Goal: Task Accomplishment & Management: Manage account settings

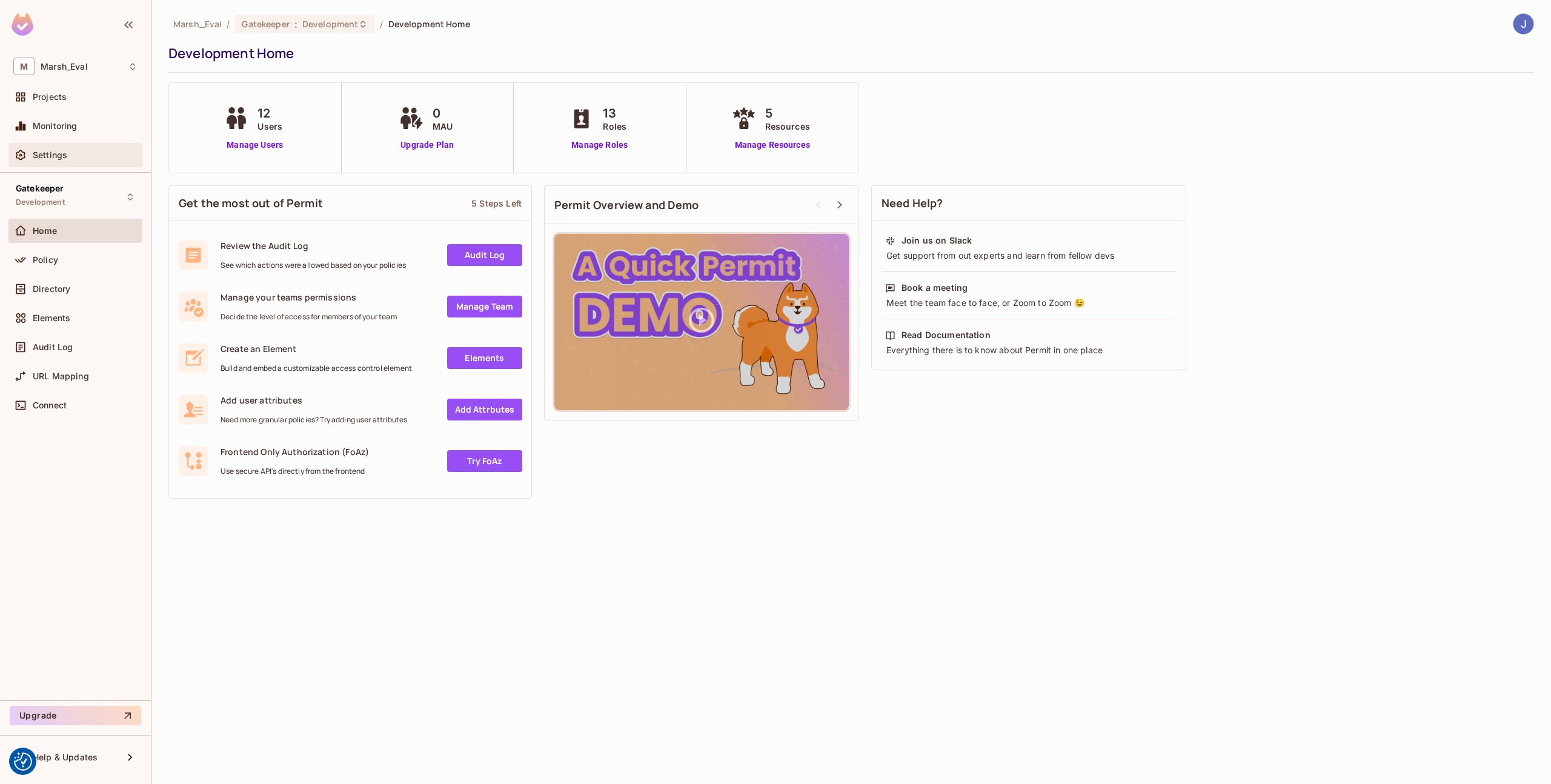
click at [63, 148] on div "Settings" at bounding box center [75, 154] width 124 height 14
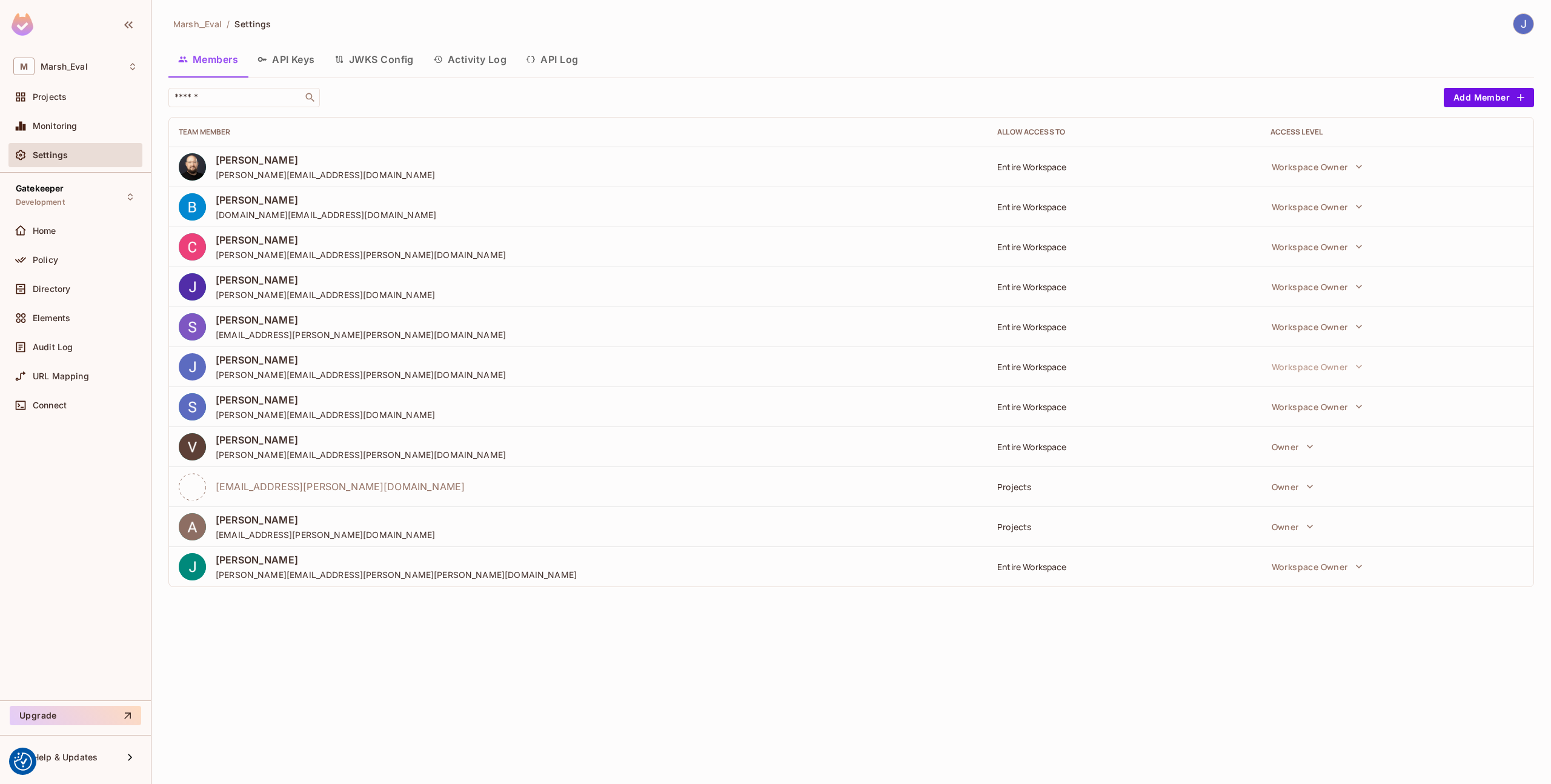
click at [296, 49] on button "API Keys" at bounding box center [286, 59] width 77 height 31
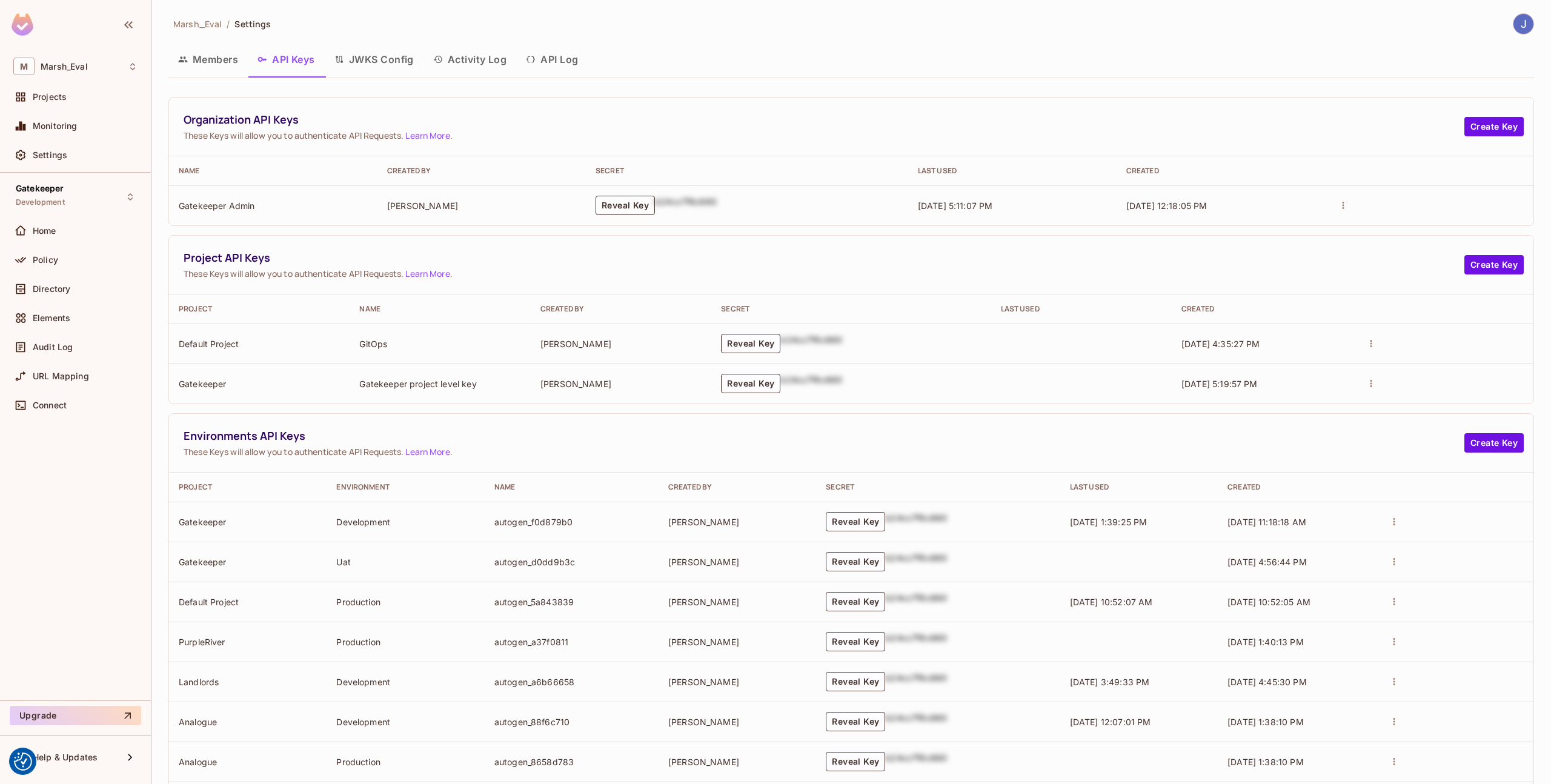
click at [610, 201] on button "Reveal Key" at bounding box center [625, 205] width 59 height 20
drag, startPoint x: 736, startPoint y: 225, endPoint x: 545, endPoint y: 200, distance: 192.6
click at [545, 200] on tr "Gatekeeper Admin [PERSON_NAME] permit_key_rtjbPpPDRXE0qIU2NQuVzErANv3s8GJQVONc4…" at bounding box center [851, 205] width 1365 height 40
copy tr "permit_key_rtjbPpPDRXE0qIU2NQuVzErANv3s8GJQVONc4u6tW8zc4pmx7SKKU3Y2D6k0zpnACFE5…"
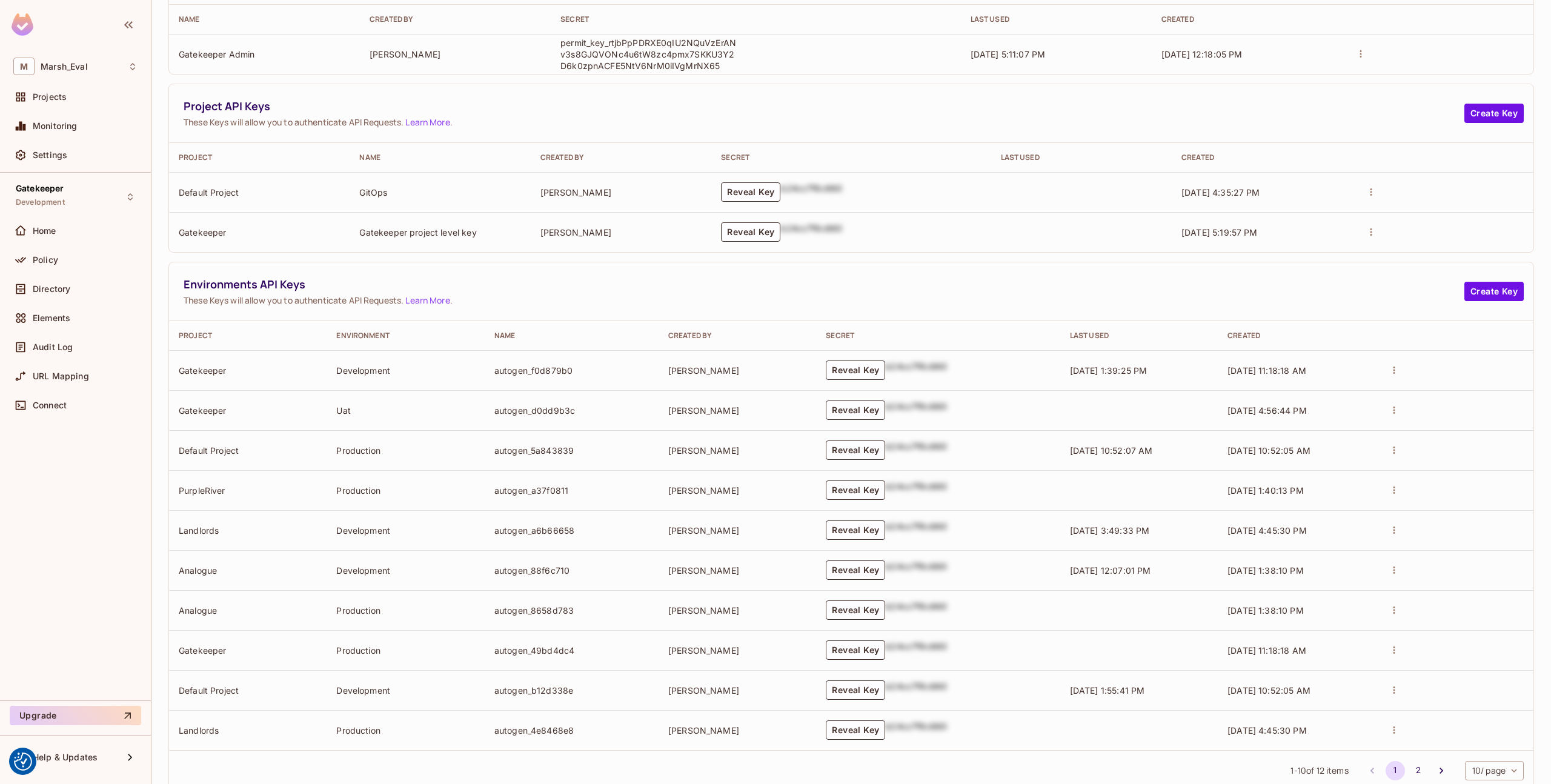
scroll to position [152, 0]
click at [831, 371] on button "Reveal Key" at bounding box center [855, 369] width 59 height 20
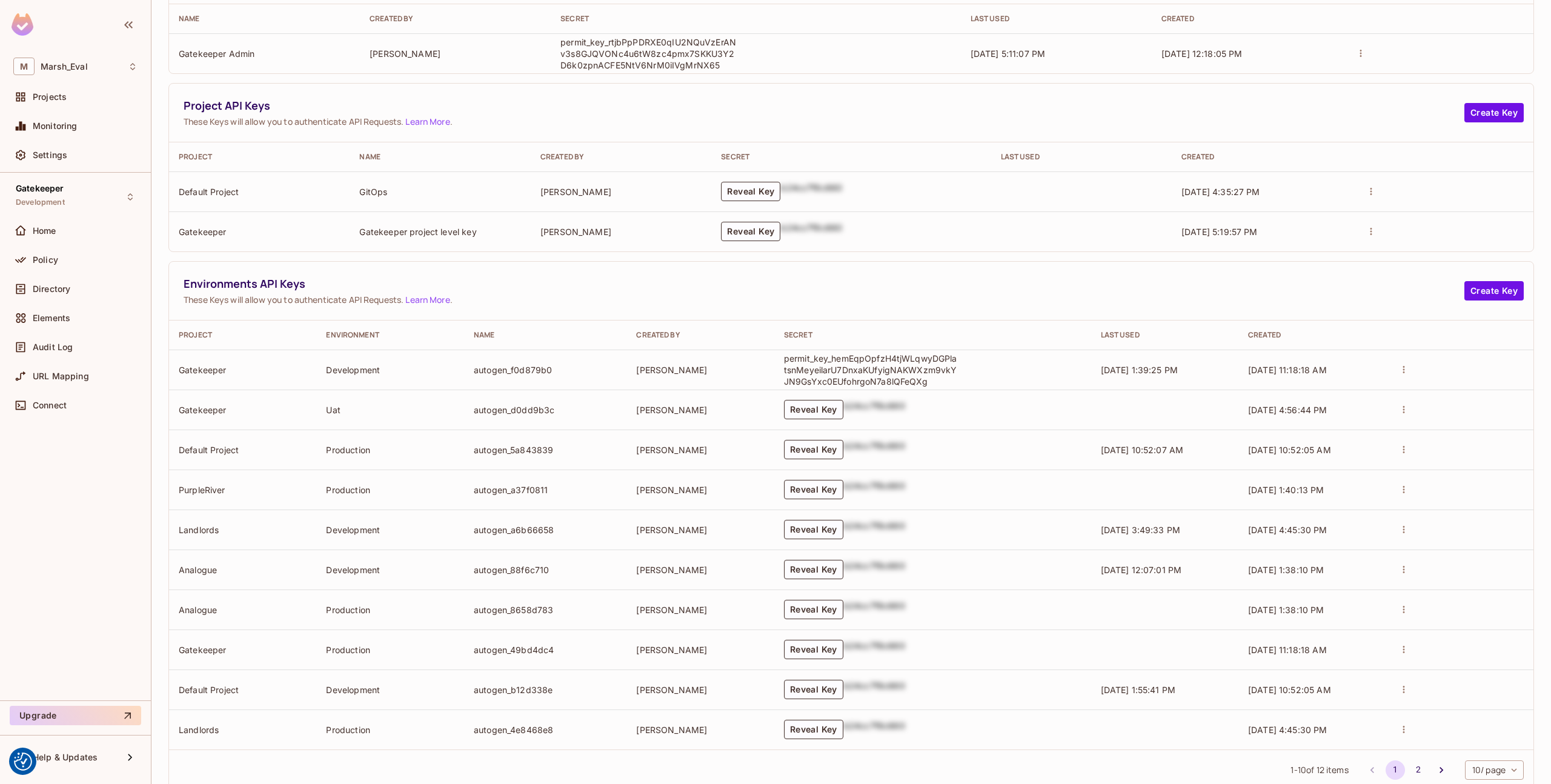
scroll to position [185, 0]
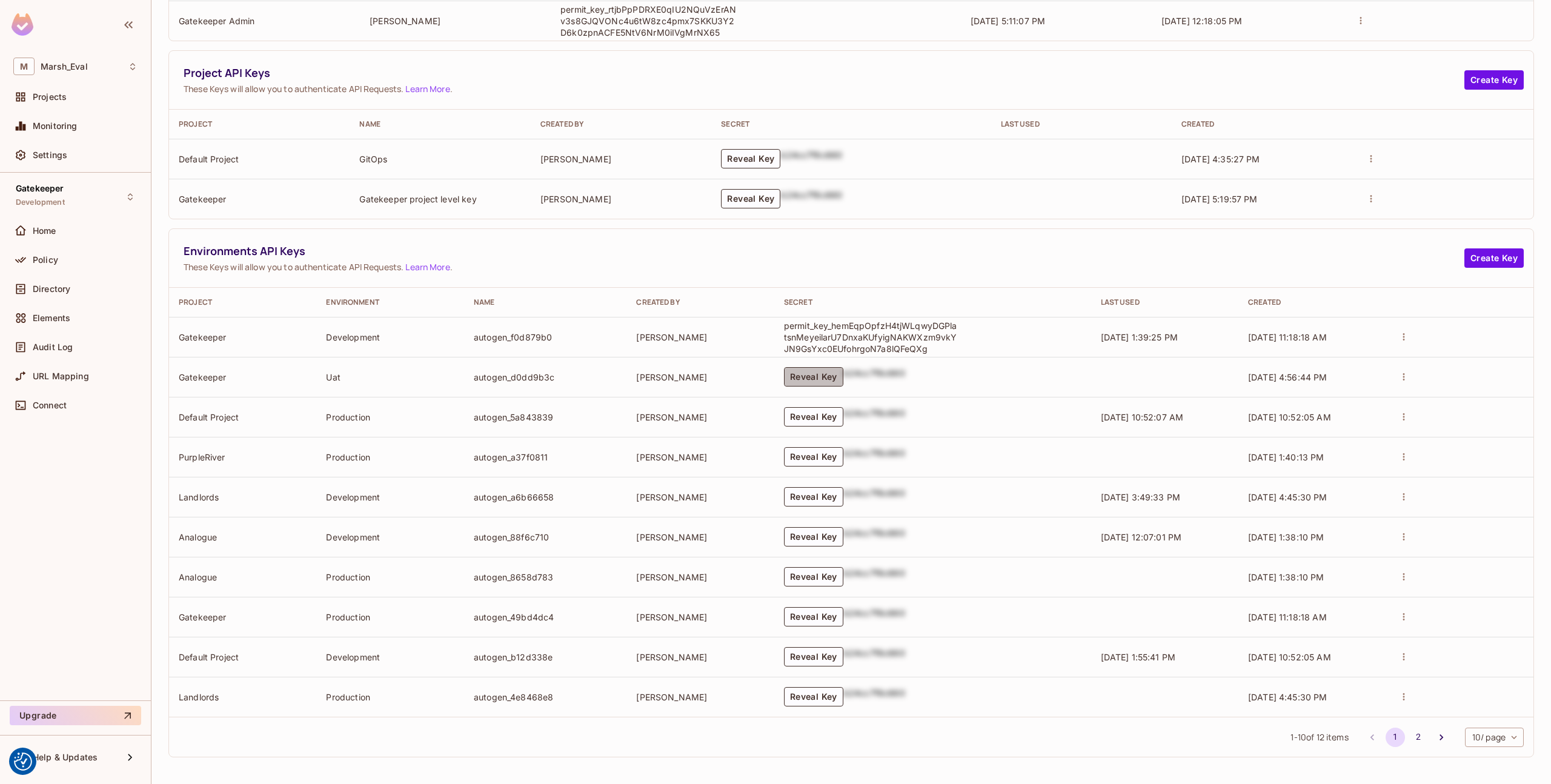
click at [831, 371] on button "Reveal Key" at bounding box center [813, 377] width 59 height 20
click at [1410, 744] on button "2" at bounding box center [1418, 737] width 20 height 20
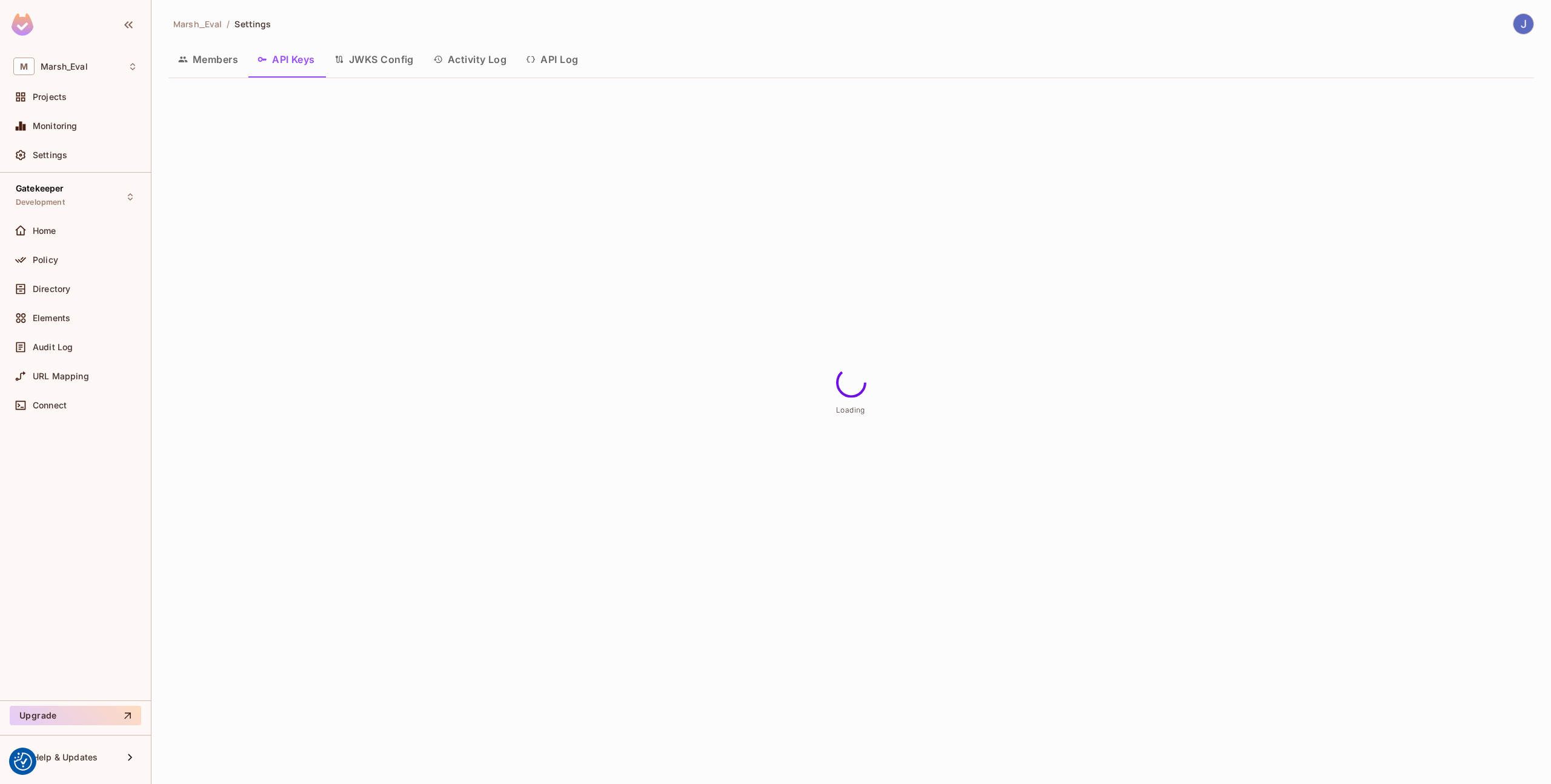
scroll to position [0, 0]
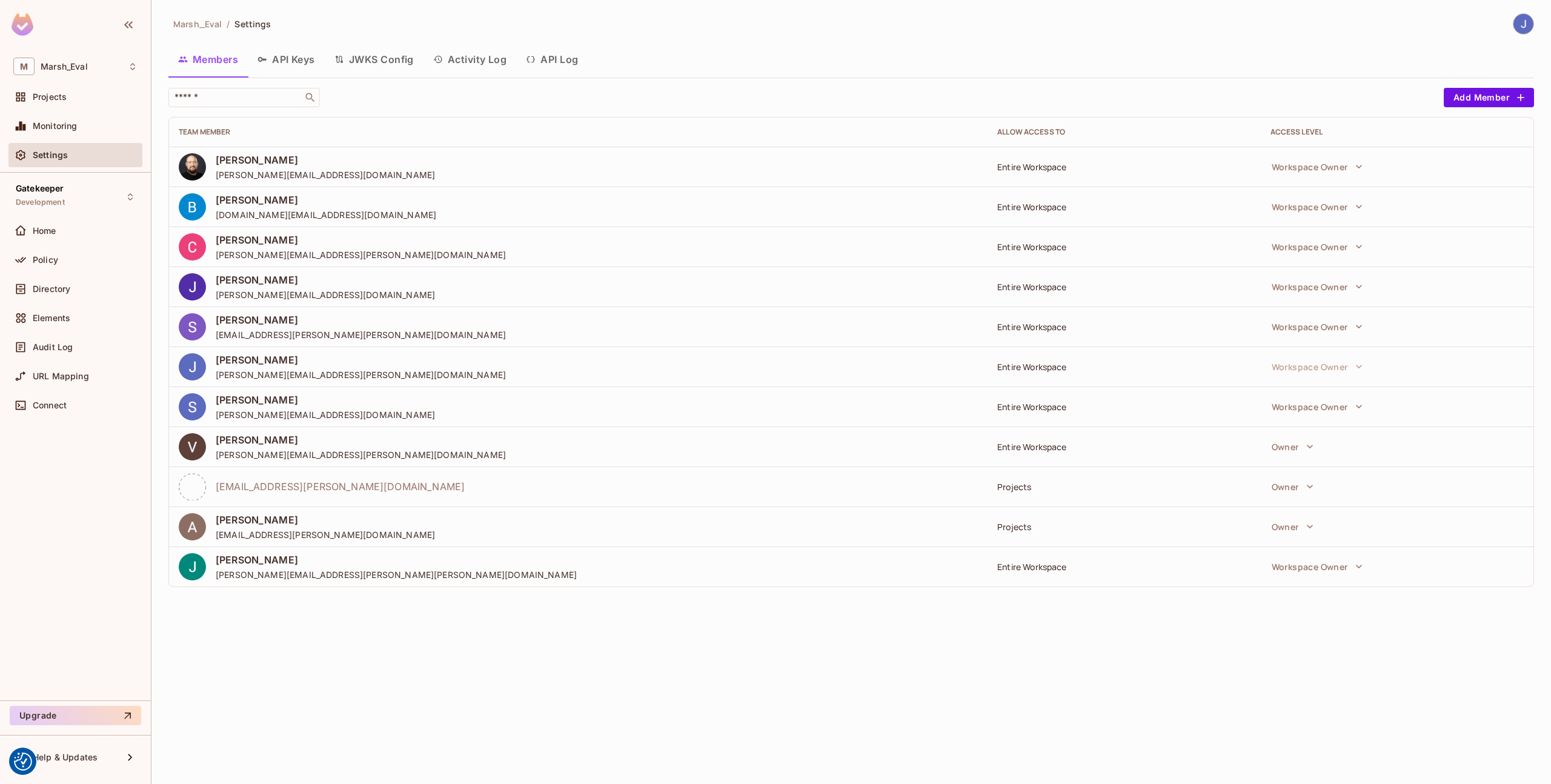
click at [292, 60] on button "API Keys" at bounding box center [286, 59] width 77 height 31
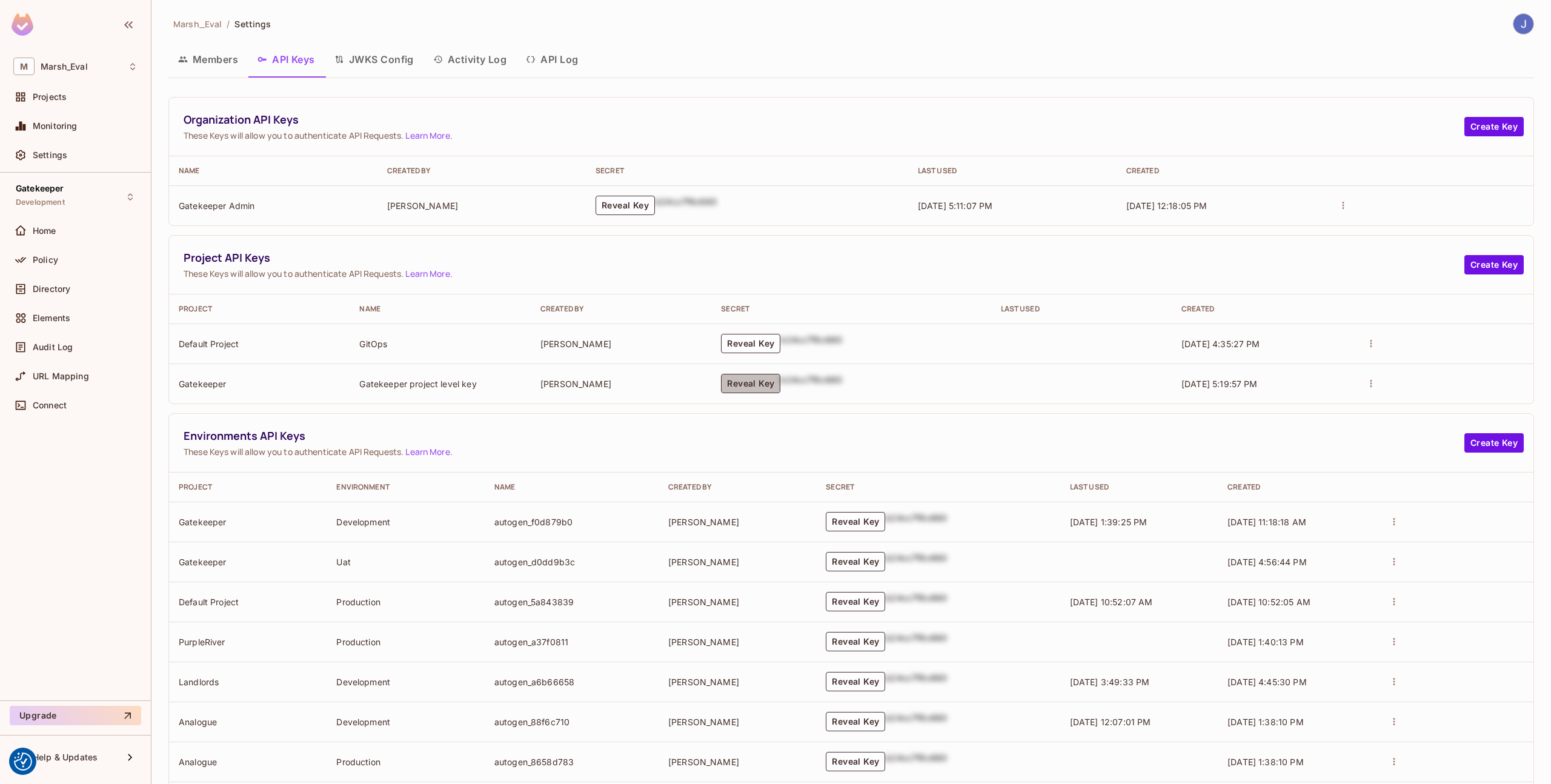
click at [753, 377] on button "Reveal Key" at bounding box center [751, 384] width 59 height 20
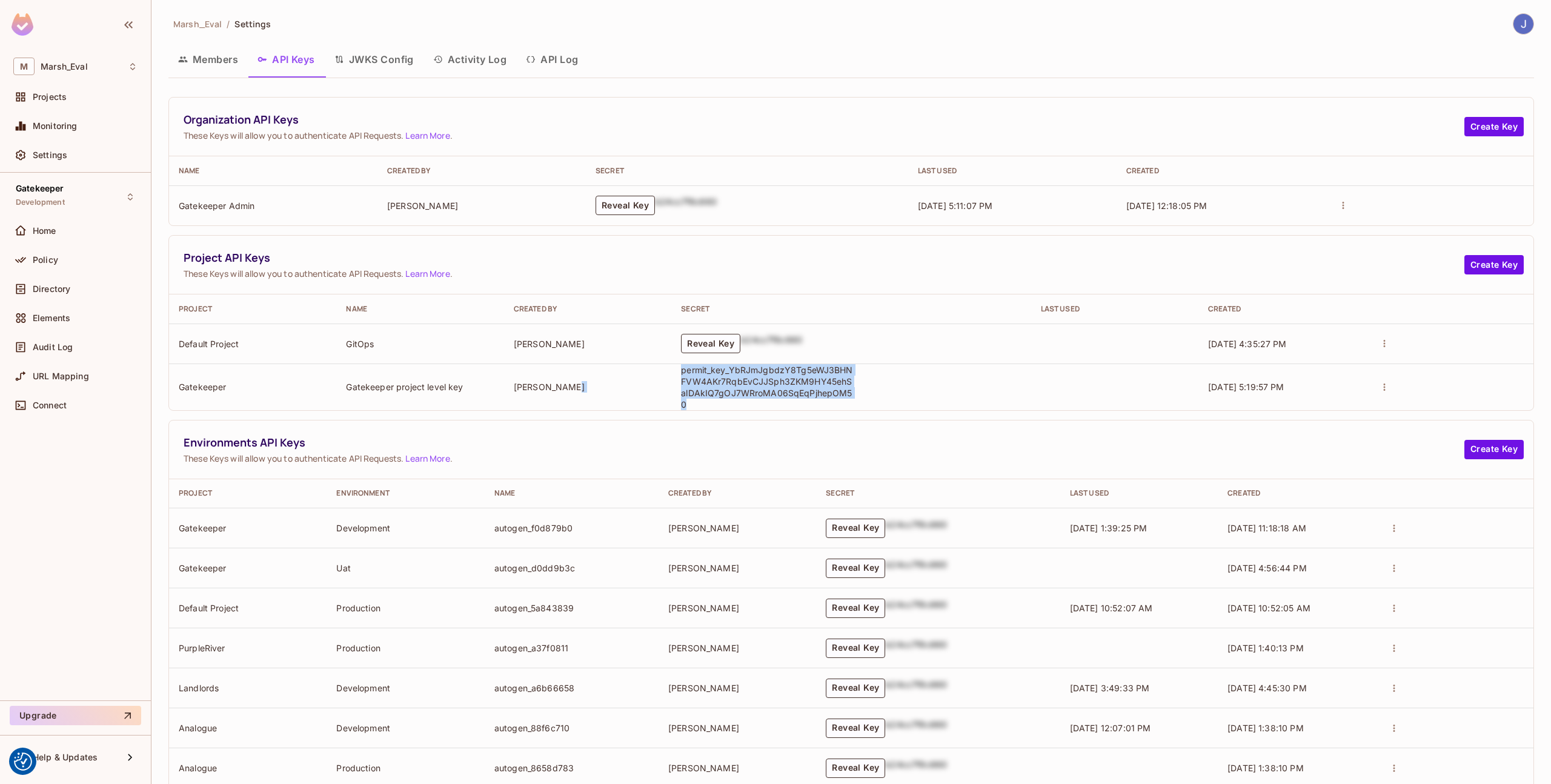
drag, startPoint x: 845, startPoint y: 396, endPoint x: 596, endPoint y: 390, distance: 249.1
click at [596, 390] on tr "Gatekeeper Gatekeeper project level key [PERSON_NAME] permit_key_YbRJmJgbdzY8Tg…" at bounding box center [851, 387] width 1365 height 47
copy tr "permit_key_YbRJmJgbdzY8Tg5eWJ3BHNFVW4AKr7RqbEvCJJSph3ZKM9HY45ehSalDAkIQ7gOJ7WRr…"
drag, startPoint x: 654, startPoint y: 199, endPoint x: 1550, endPoint y: 783, distance: 1069.5
click at [655, 198] on div "b24cc7f8c660" at bounding box center [685, 205] width 62 height 20
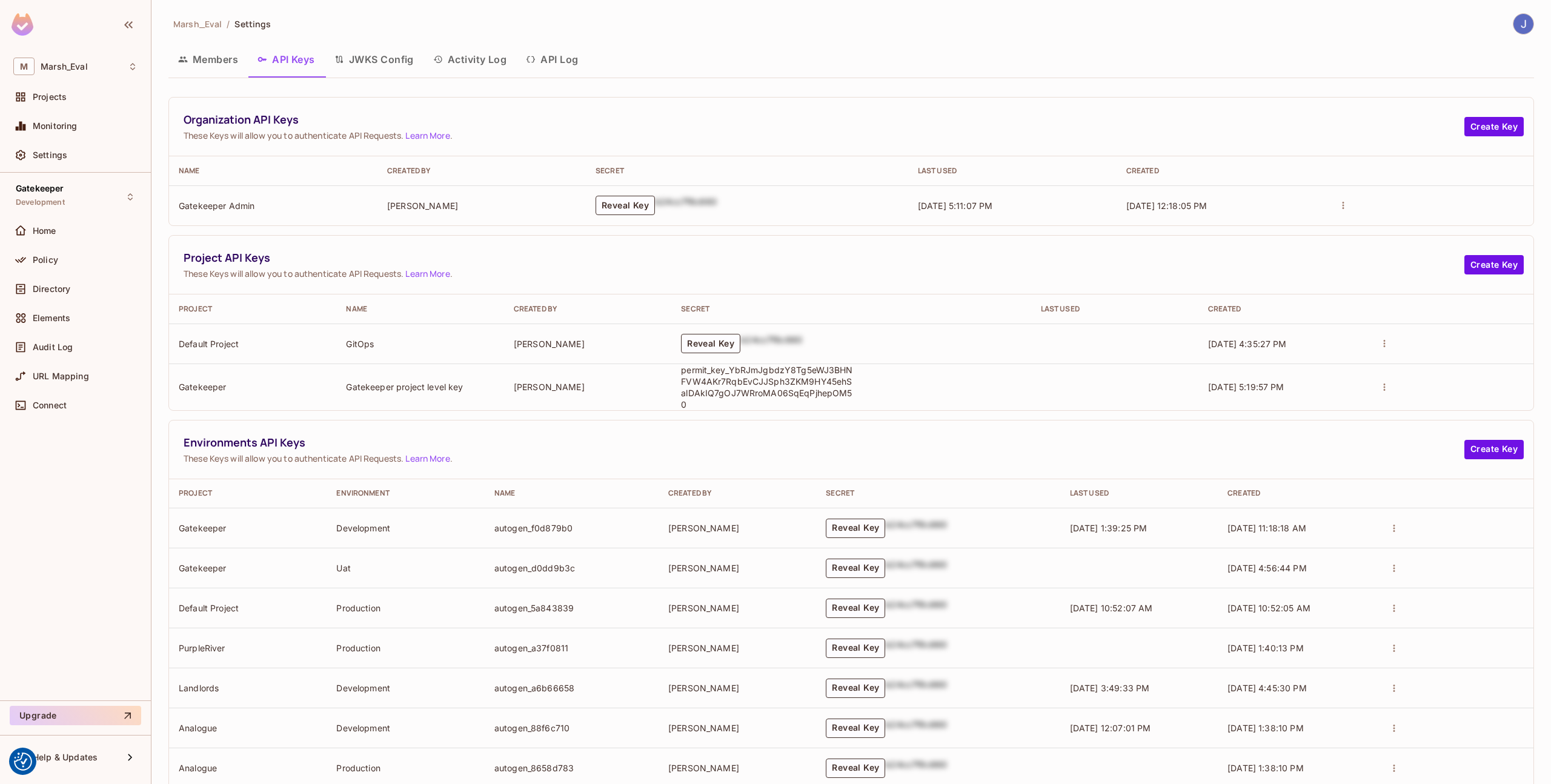
click at [638, 215] on div "Reveal Key b24cc7f8c660" at bounding box center [747, 205] width 303 height 20
click at [635, 201] on button "Reveal Key" at bounding box center [625, 205] width 59 height 20
click at [643, 205] on p "permit_key_rtjbPpPDRXE0qIU2NQuVzErANv3s8GJQVONc4u6tW8zc4pmx7SKKU3Y2D6k0zpnACFE5…" at bounding box center [648, 205] width 175 height 35
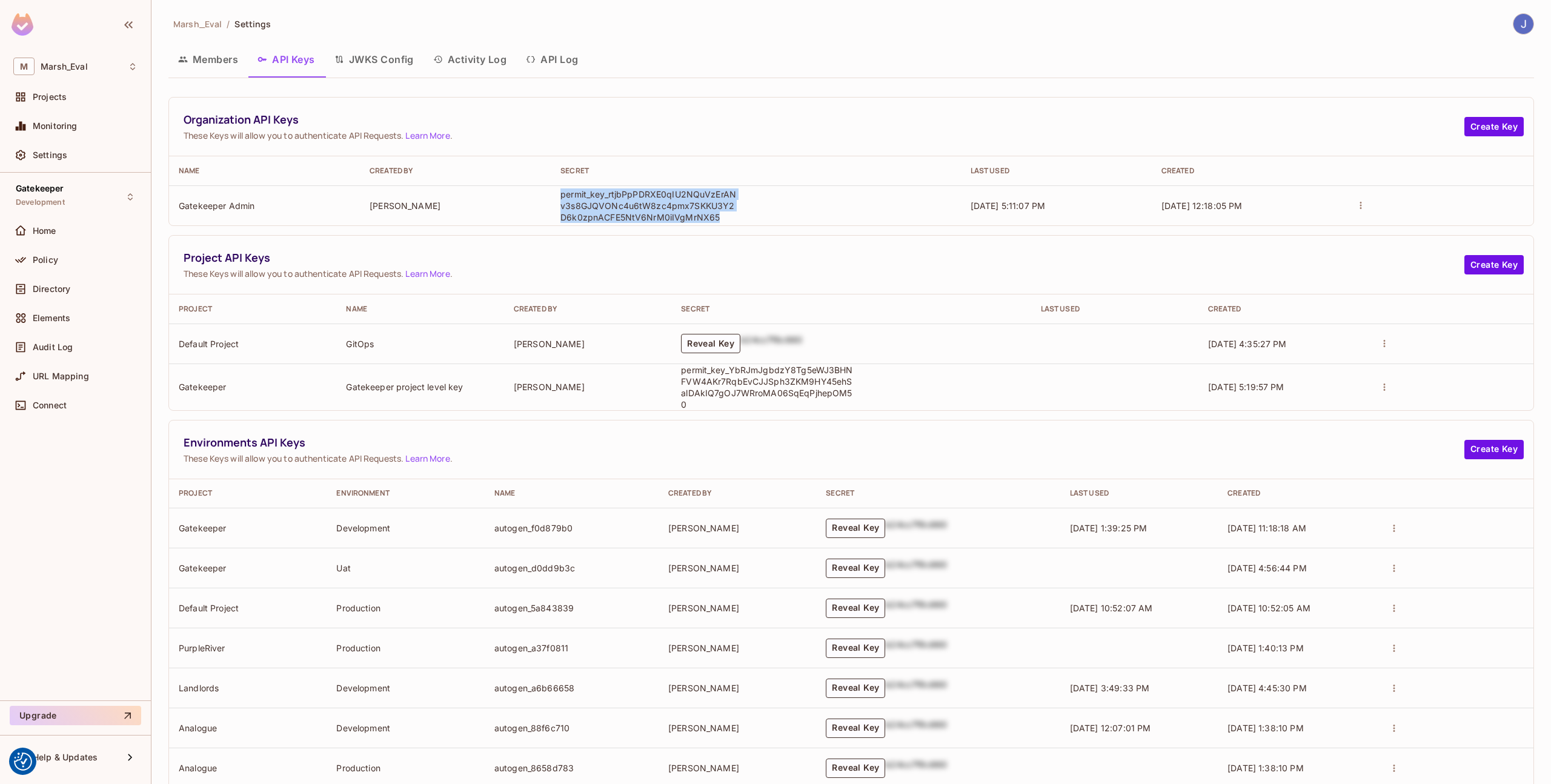
copy p "permit_key_rtjbPpPDRXE0qIU2NQuVzErANv3s8GJQVONc4u6tW8zc4pmx7SKKU3Y2D6k0zpnACFE5…"
drag, startPoint x: 847, startPoint y: 394, endPoint x: 677, endPoint y: 375, distance: 171.1
click at [677, 375] on td "permit_key_YbRJmJgbdzY8Tg5eWJ3BHNFVW4AKr7RqbEvCJJSph3ZKM9HY45ehSalDAkIQ7gOJ7WRr…" at bounding box center [851, 387] width 359 height 47
copy p "permit_key_YbRJmJgbdzY8Tg5eWJ3BHNFVW4AKr7RqbEvCJJSph3ZKM9HY45ehSalDAkIQ7gOJ7WRr…"
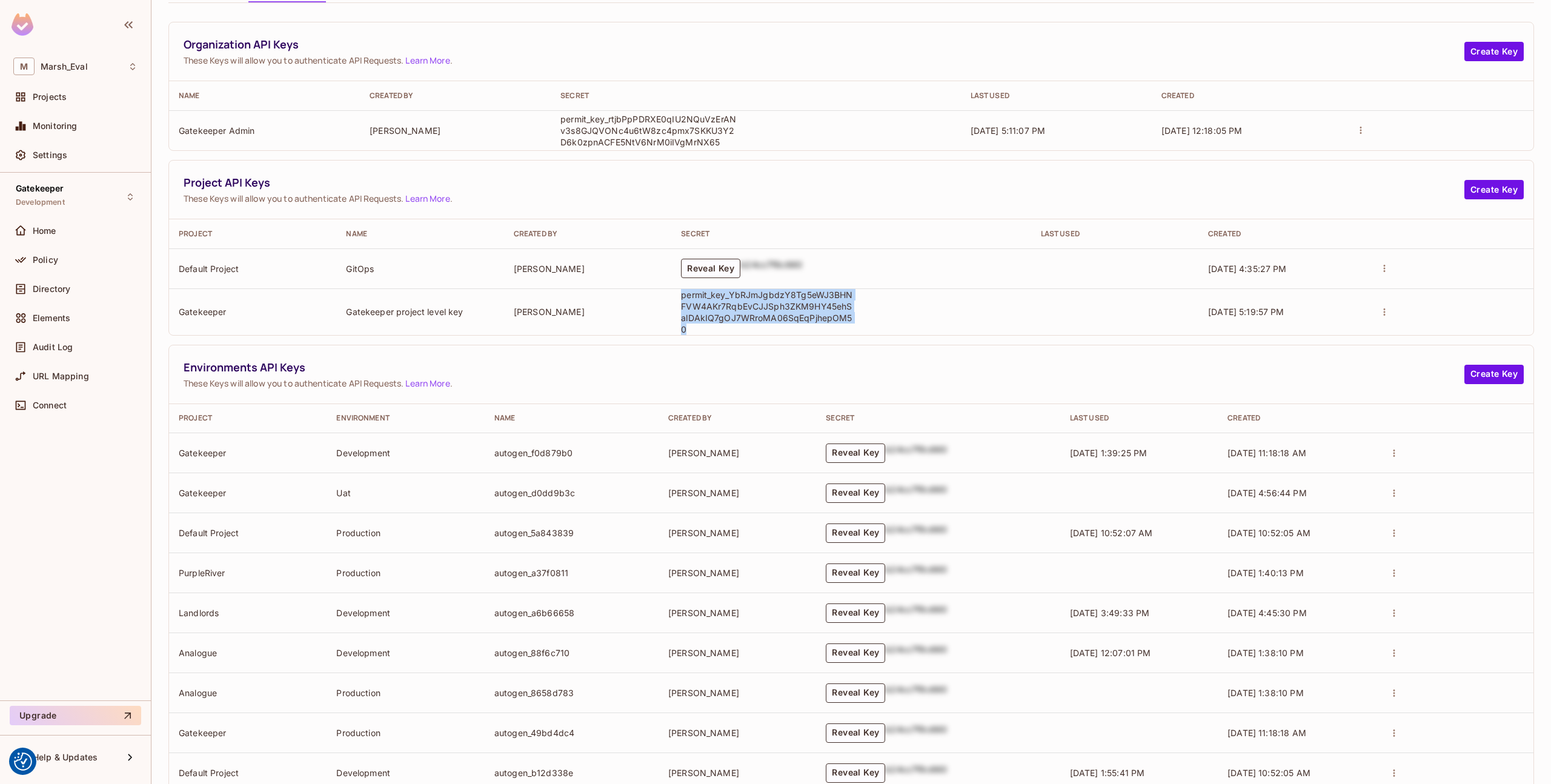
scroll to position [85, 0]
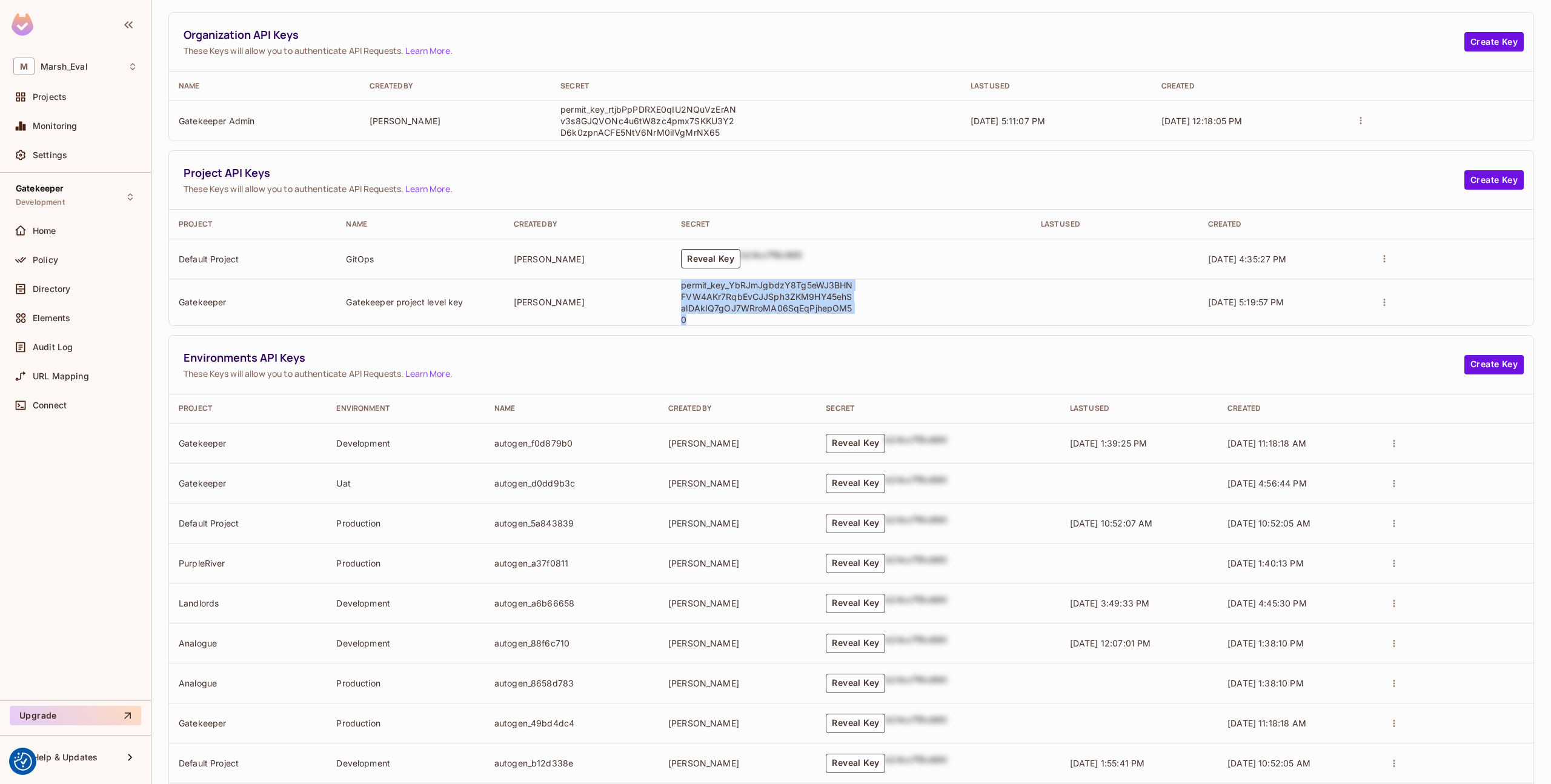
click at [849, 441] on button "Reveal Key" at bounding box center [855, 443] width 59 height 20
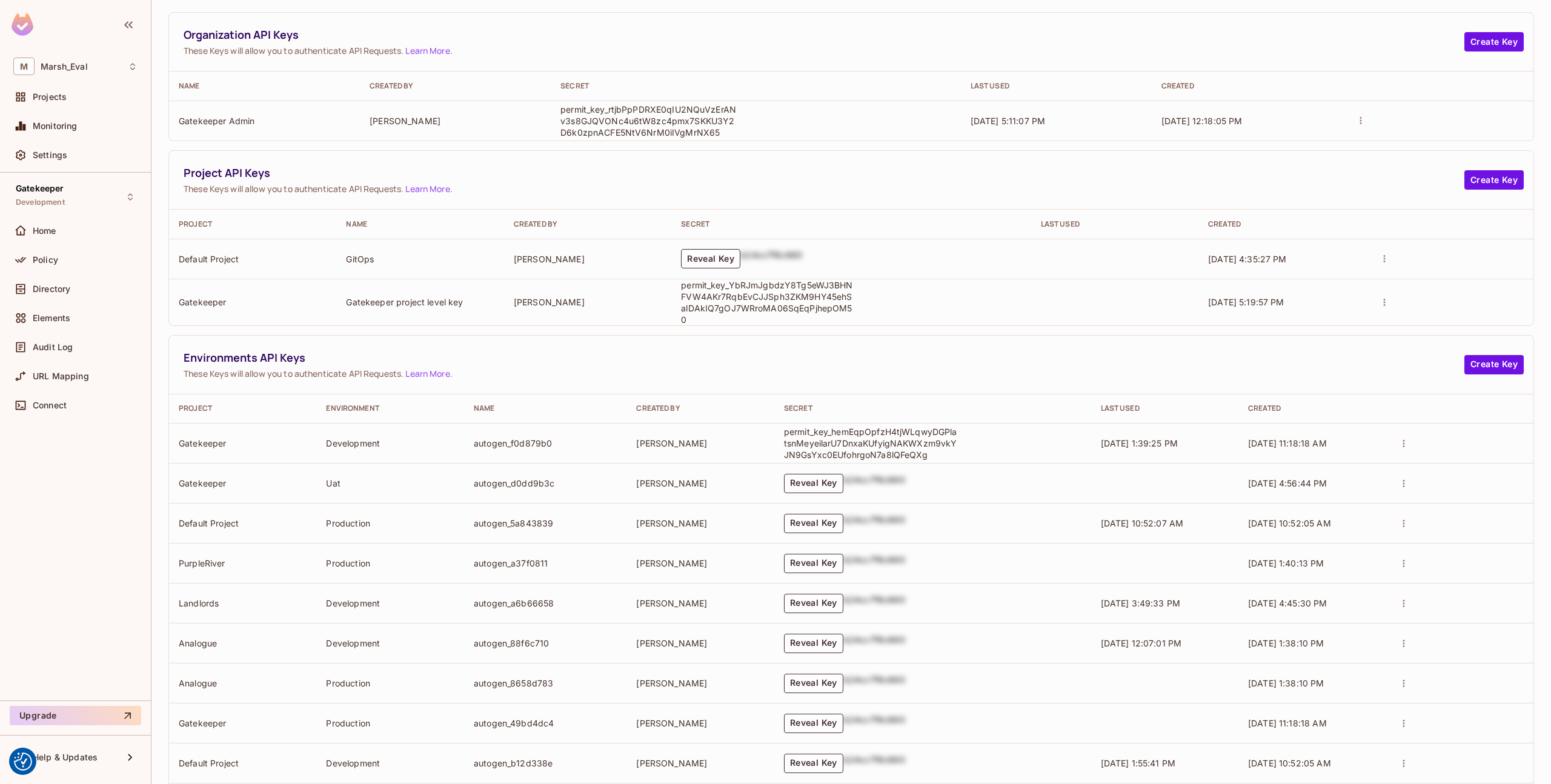
click at [863, 441] on p "permit_key_hemEqpOpfzH4tjWLqwyDGPlatsnMeyeilarU7DnxaKUfyigNAKWXzm9vkYJN9GsYxc0E…" at bounding box center [872, 443] width 175 height 35
drag, startPoint x: 923, startPoint y: 449, endPoint x: 760, endPoint y: 431, distance: 164.0
click at [760, 431] on tr "Gatekeeper Development autogen_f0d879b0 [PERSON_NAME] permit_key_hemEqpOpfzH4tj…" at bounding box center [851, 443] width 1365 height 40
copy tr "[PERSON_NAME] permit_key_hemEqpOpfzH4tjWLqwyDGPlatsnMeyeilarU7DnxaKUfyigNAKWXzm…"
click at [760, 431] on td "[PERSON_NAME]" at bounding box center [700, 443] width 148 height 40
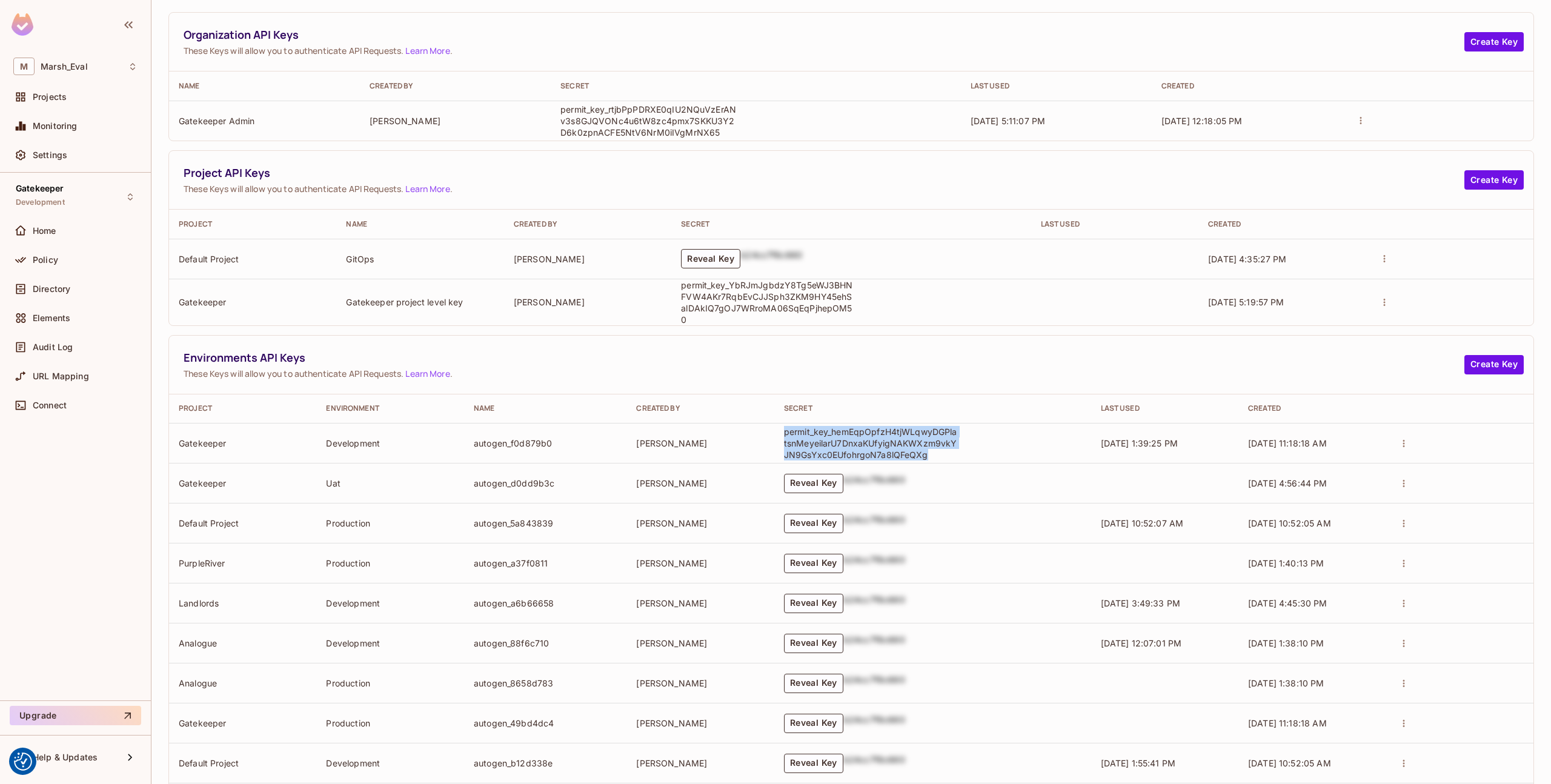
drag, startPoint x: 779, startPoint y: 426, endPoint x: 920, endPoint y: 448, distance: 142.7
click at [920, 448] on p "permit_key_hemEqpOpfzH4tjWLqwyDGPlatsnMeyeilarU7DnxaKUfyigNAKWXzm9vkYJN9GsYxc0E…" at bounding box center [872, 443] width 175 height 35
copy p "permit_key_hemEqpOpfzH4tjWLqwyDGPlatsnMeyeilarU7DnxaKUfyigNAKWXzm9vkYJN9GsYxc0E…"
click at [923, 180] on span "Project API Keys" at bounding box center [824, 173] width 1281 height 15
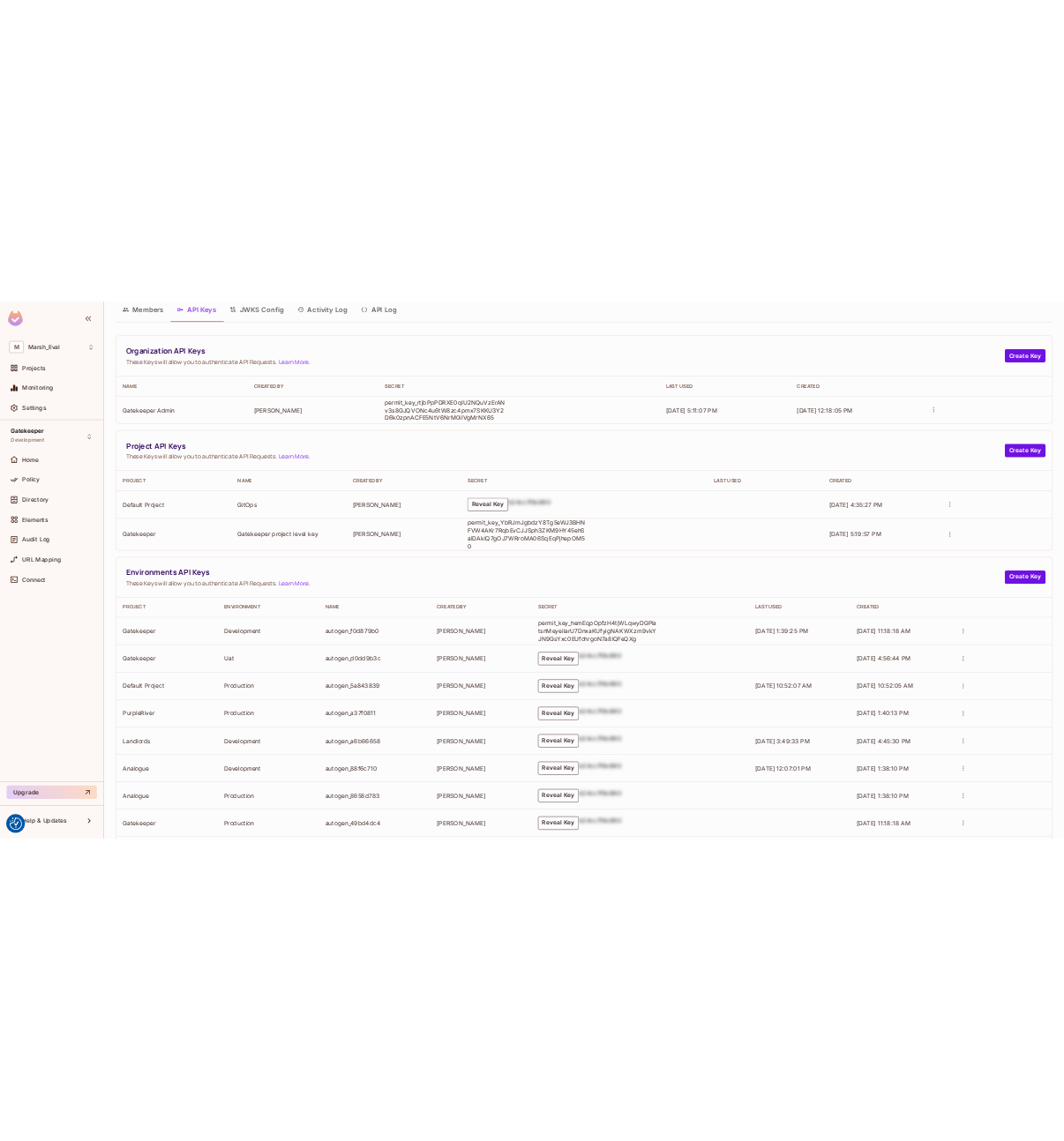
scroll to position [0, 0]
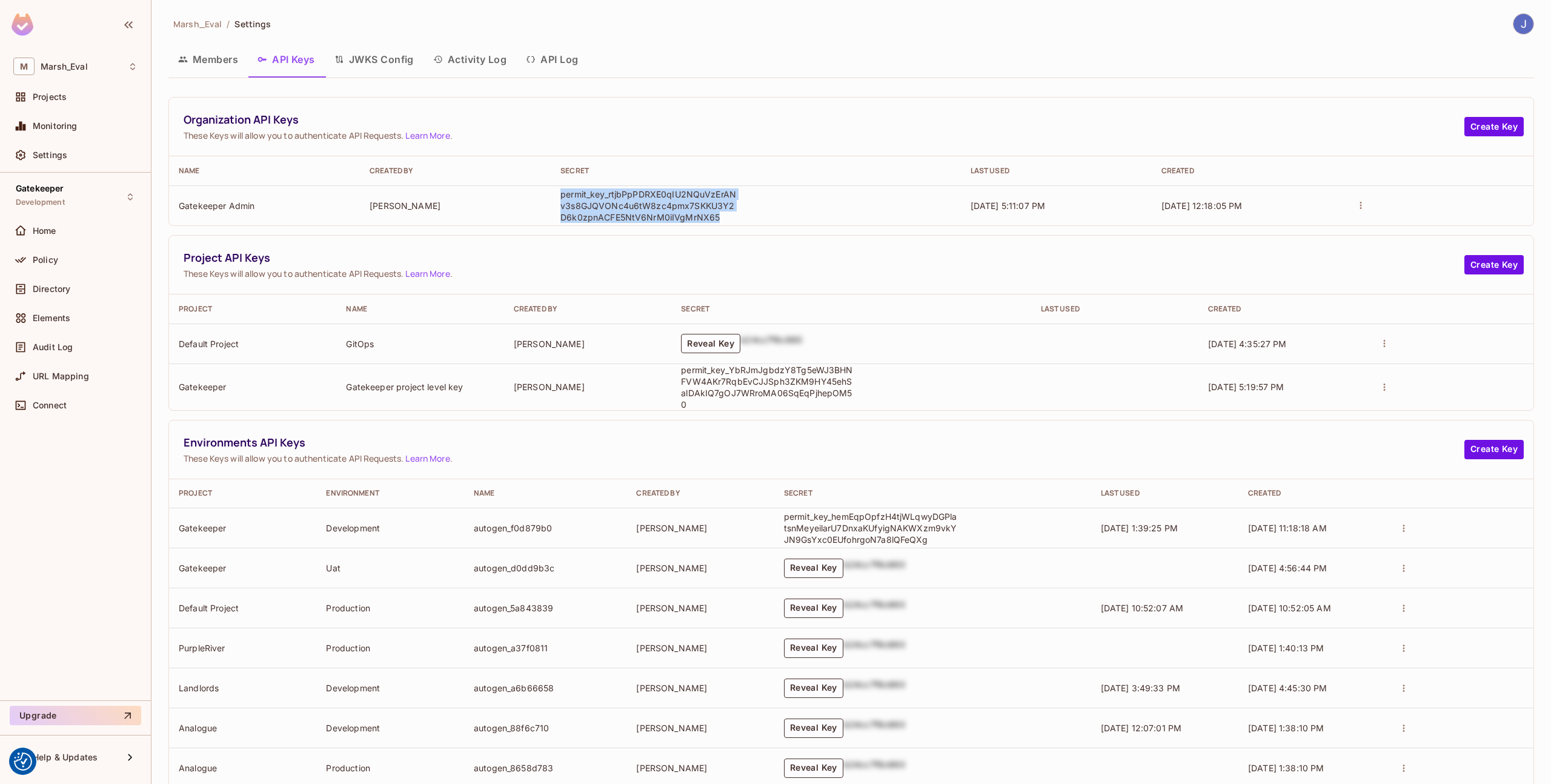
drag, startPoint x: 713, startPoint y: 219, endPoint x: 560, endPoint y: 199, distance: 154.3
click at [560, 199] on p "permit_key_rtjbPpPDRXE0qIU2NQuVzErANv3s8GJQVONc4u6tW8zc4pmx7SKKU3Y2D6k0zpnACFE5…" at bounding box center [648, 205] width 175 height 35
copy p "permit_key_rtjbPpPDRXE0qIU2NQuVzErANv3s8GJQVONc4u6tW8zc4pmx7SKKU3Y2D6k0zpnACFE5…"
click at [1514, 29] on img at bounding box center [1523, 23] width 20 height 20
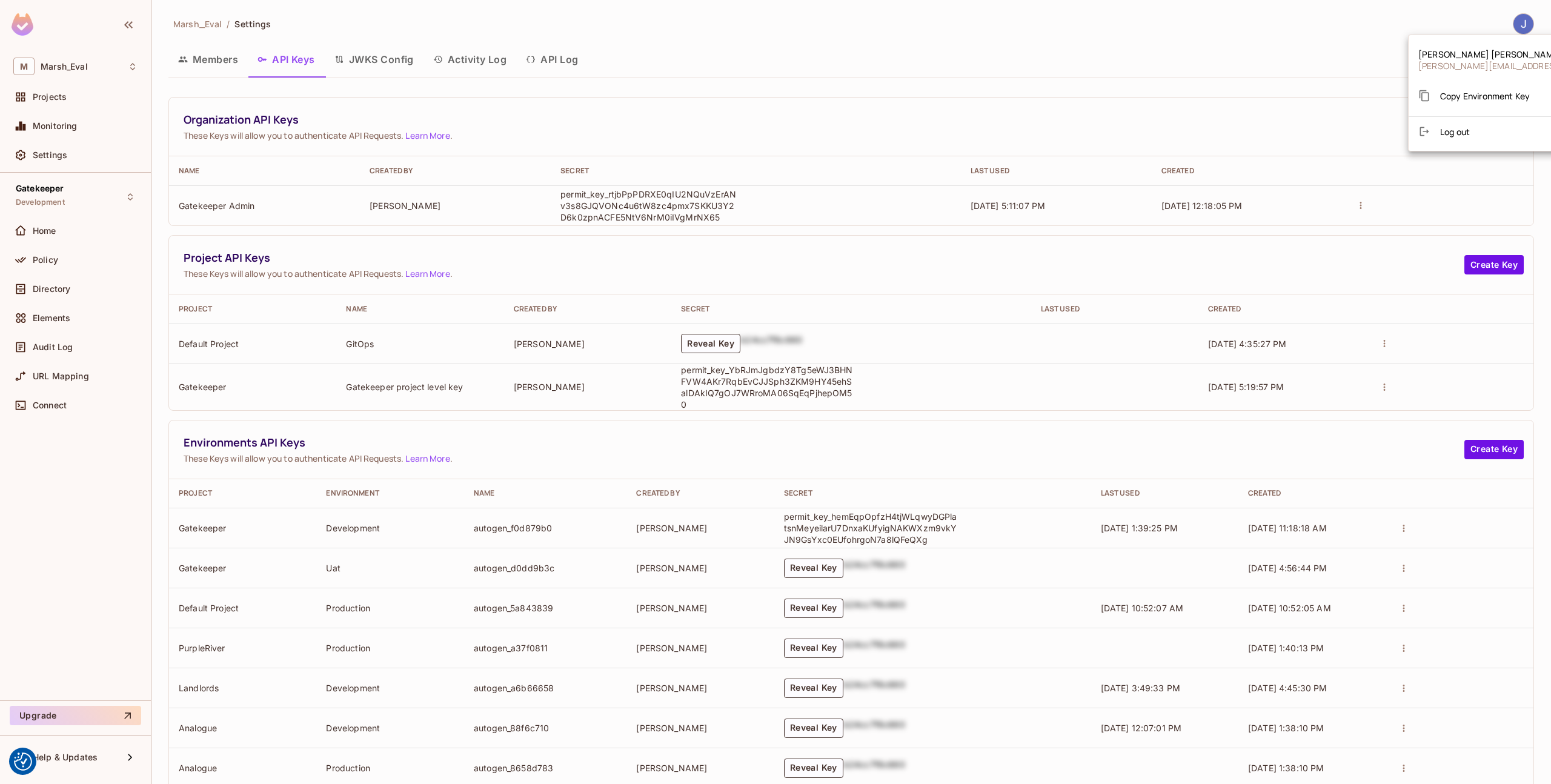
click at [1513, 29] on div at bounding box center [775, 392] width 1551 height 784
click at [380, 48] on button "JWKS Config" at bounding box center [374, 59] width 99 height 31
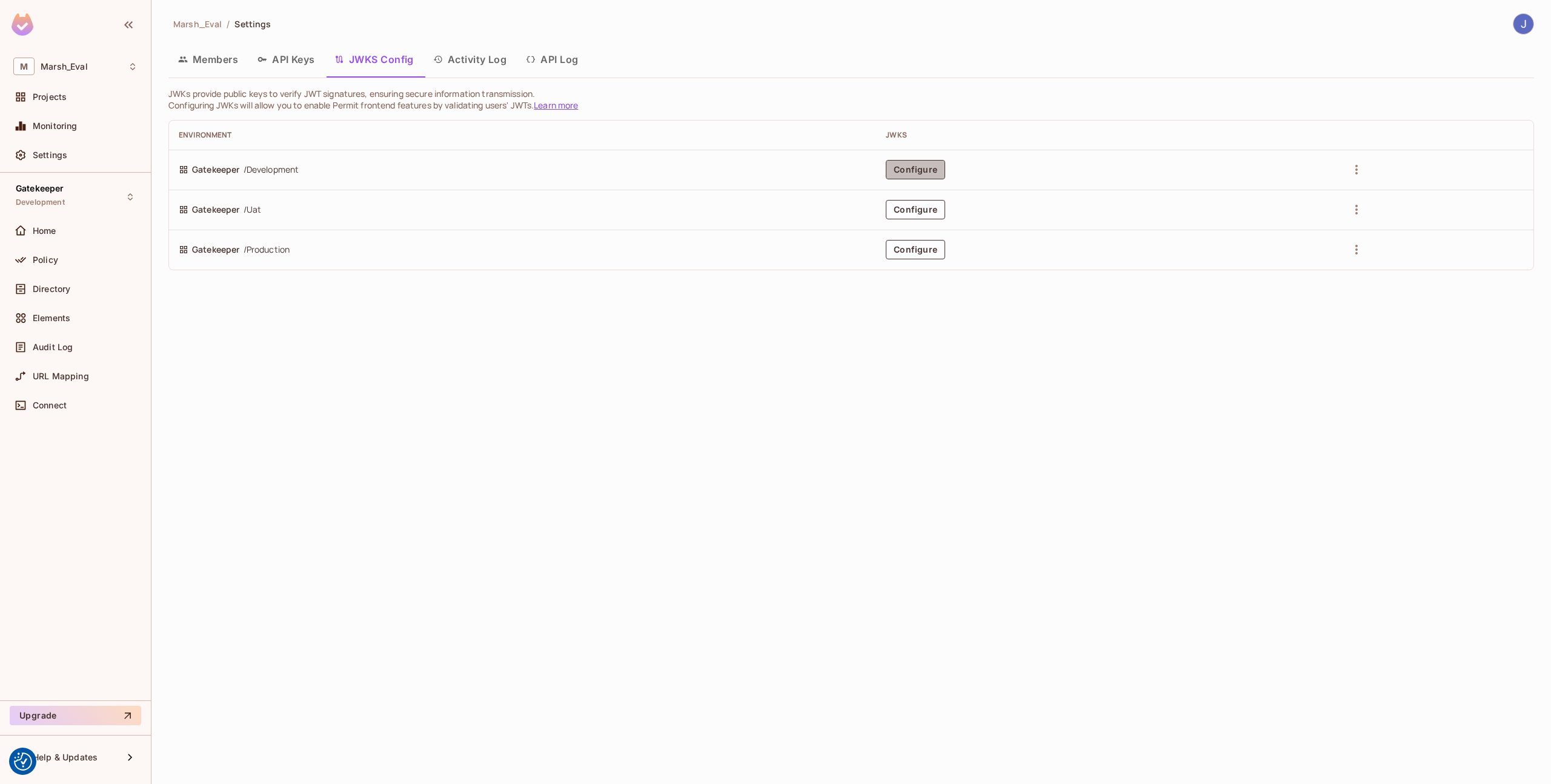
click at [902, 174] on button "Configure" at bounding box center [915, 169] width 59 height 20
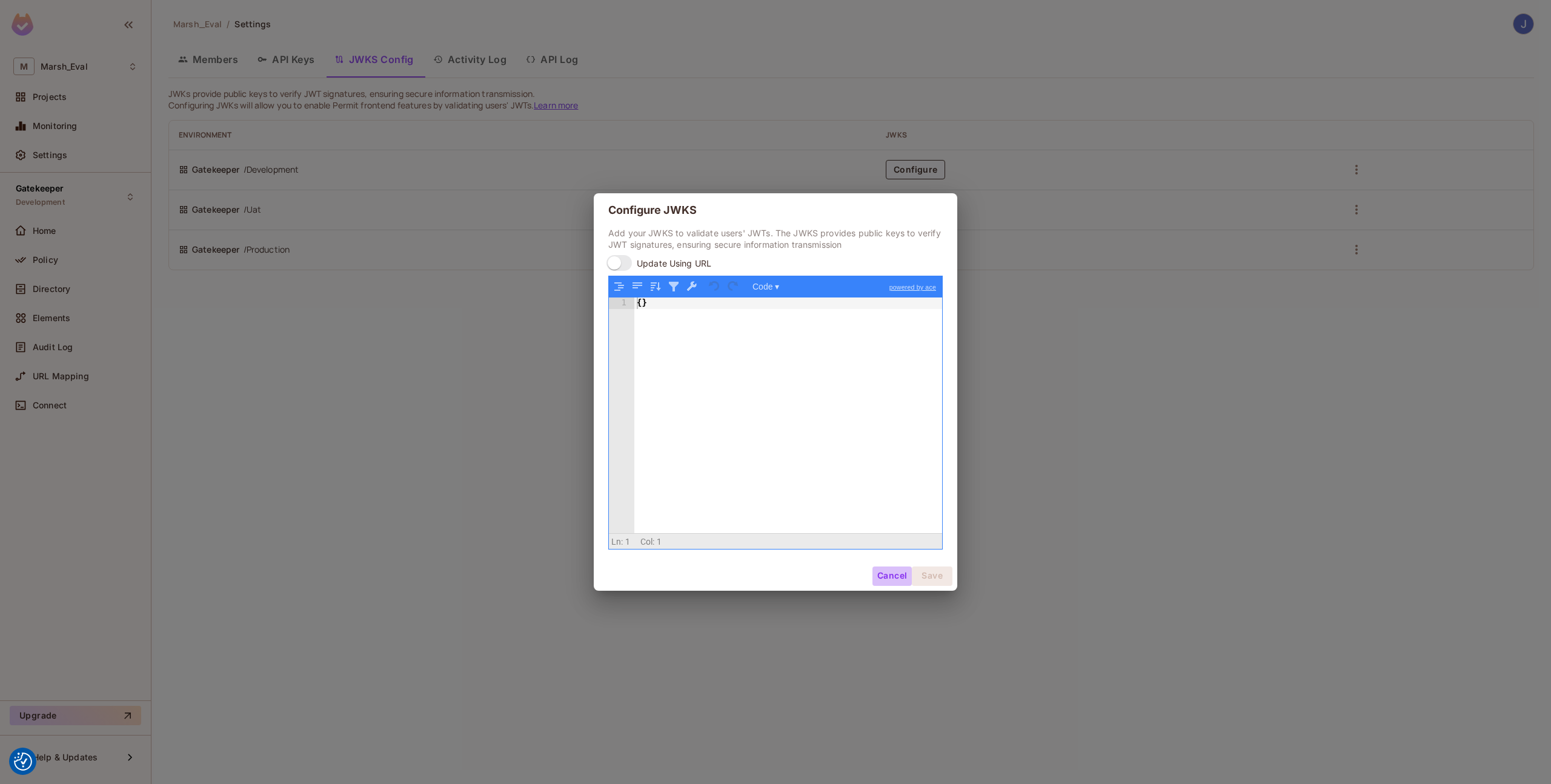
click at [884, 577] on button "Cancel" at bounding box center [892, 576] width 39 height 20
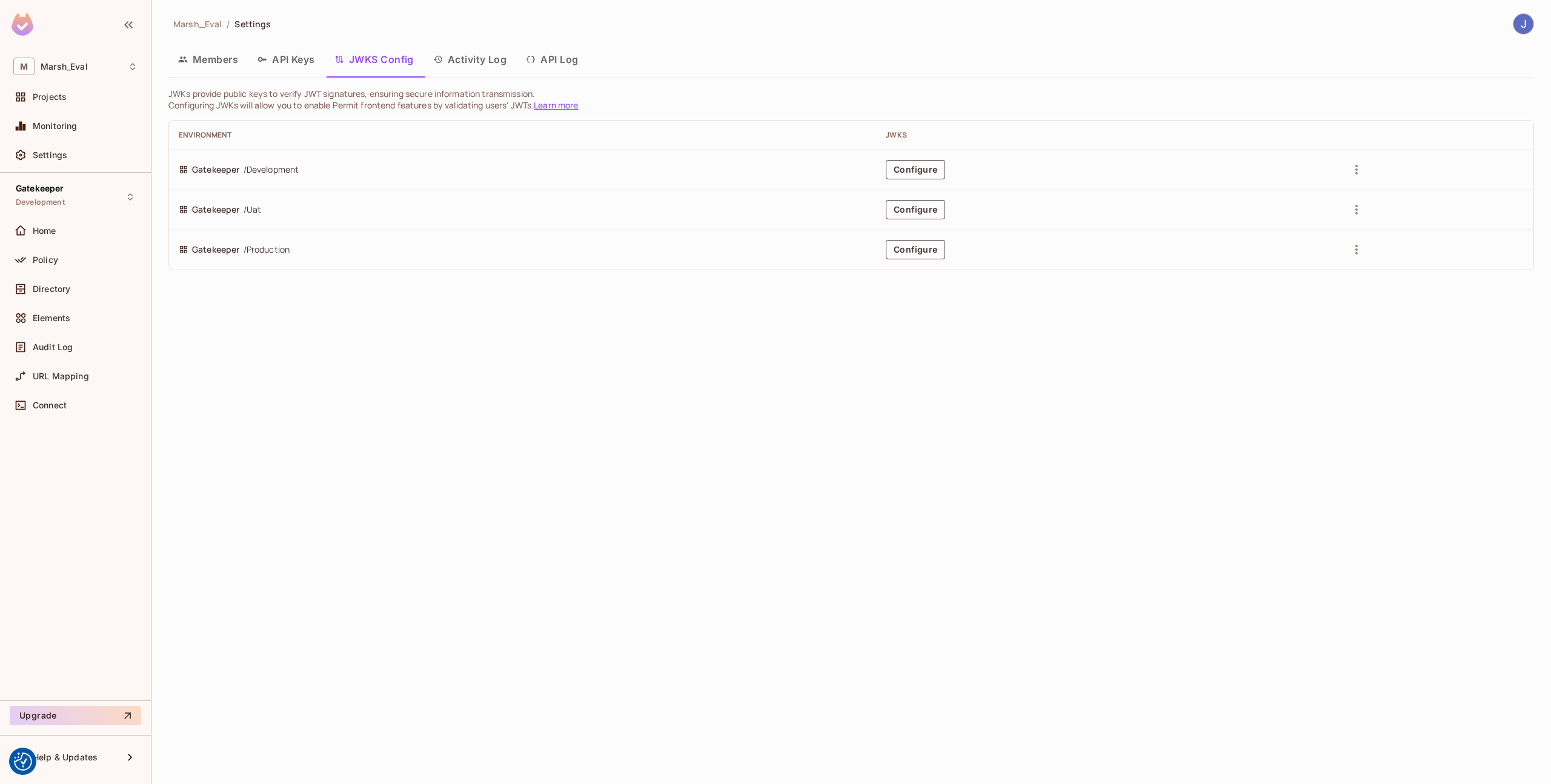
click at [461, 70] on button "Activity Log" at bounding box center [470, 59] width 93 height 31
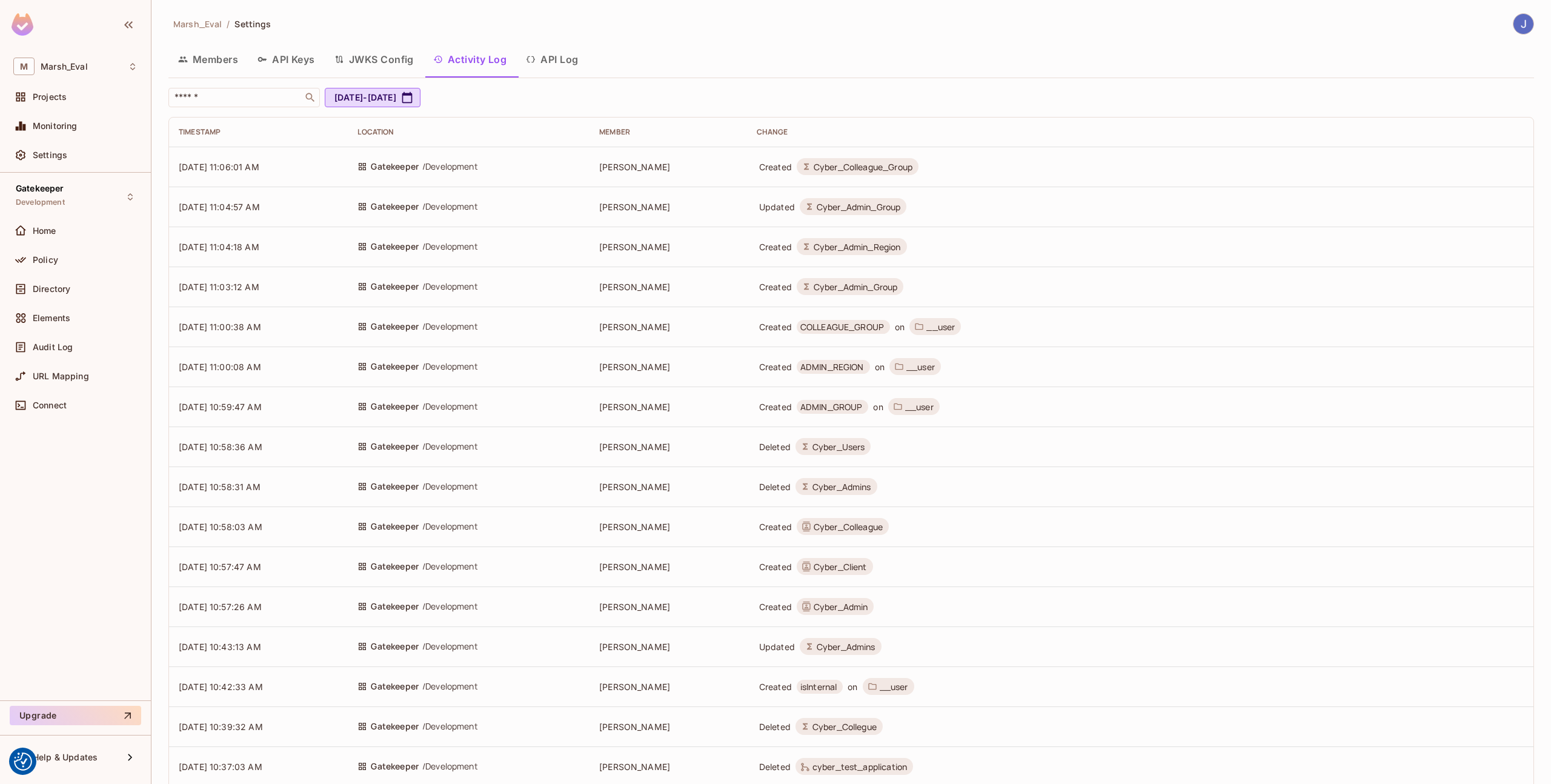
click at [565, 66] on button "API Log" at bounding box center [551, 59] width 71 height 31
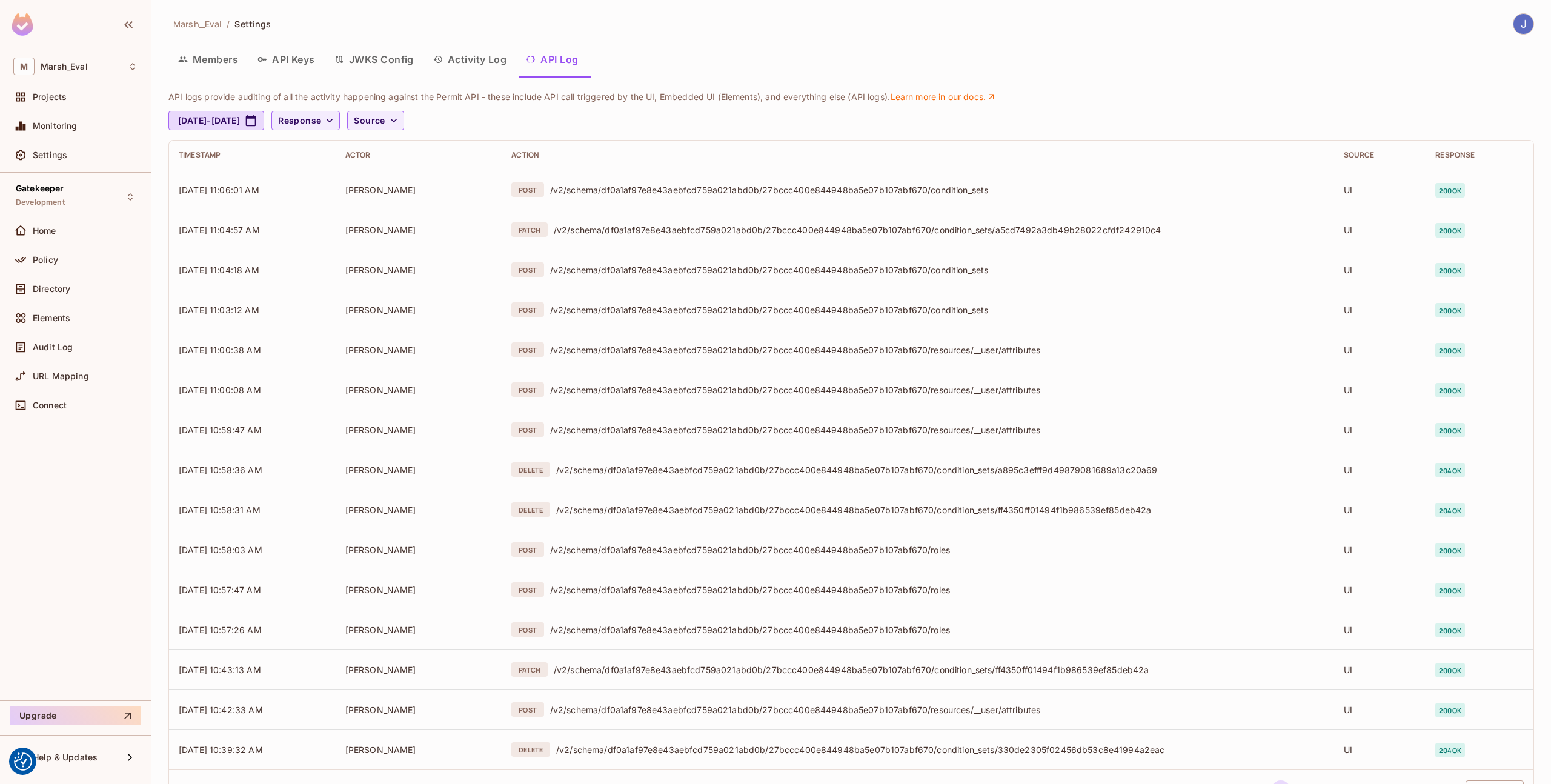
click at [476, 56] on button "Activity Log" at bounding box center [470, 59] width 93 height 31
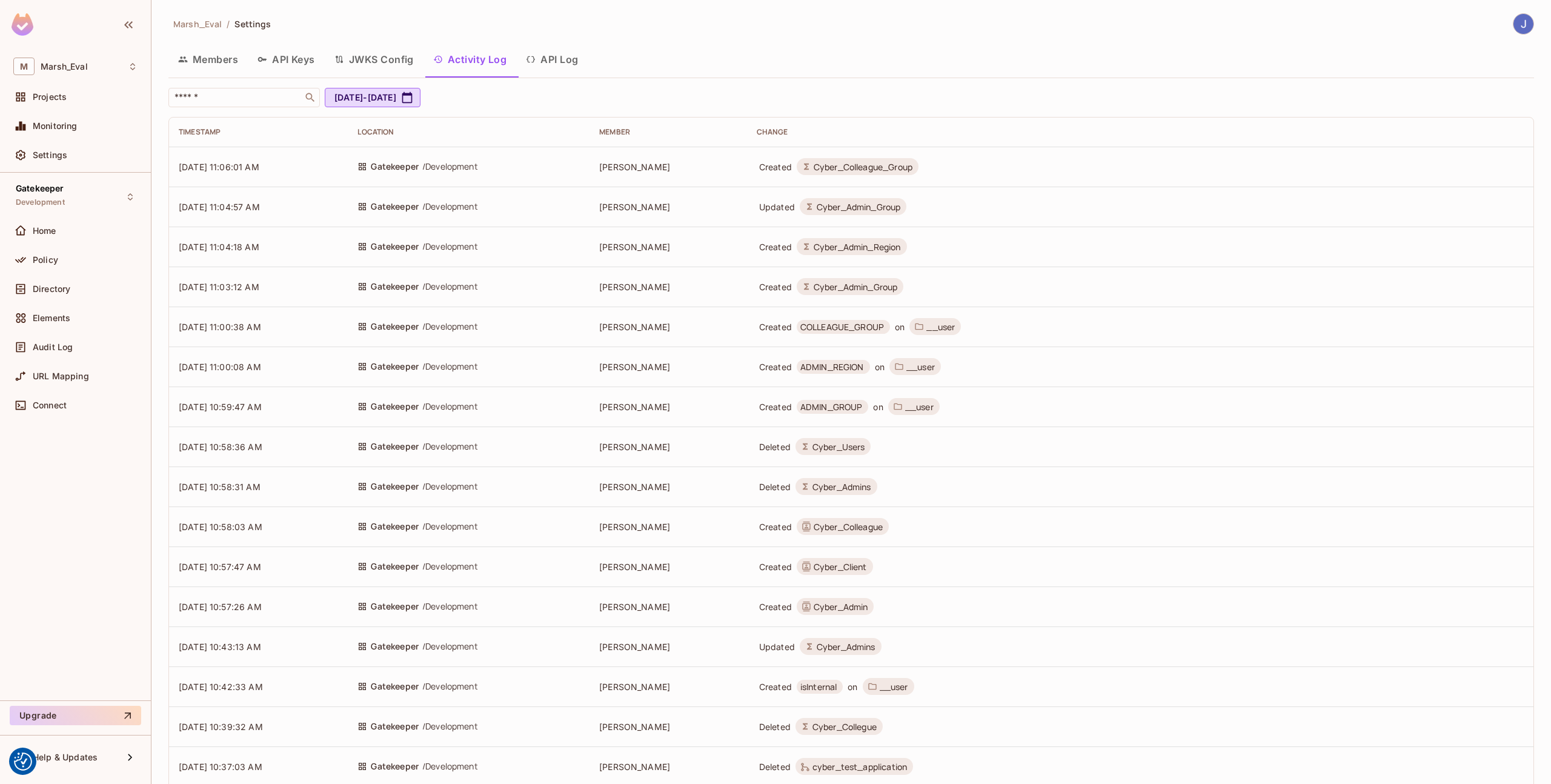
click at [405, 56] on button "JWKS Config" at bounding box center [374, 59] width 99 height 31
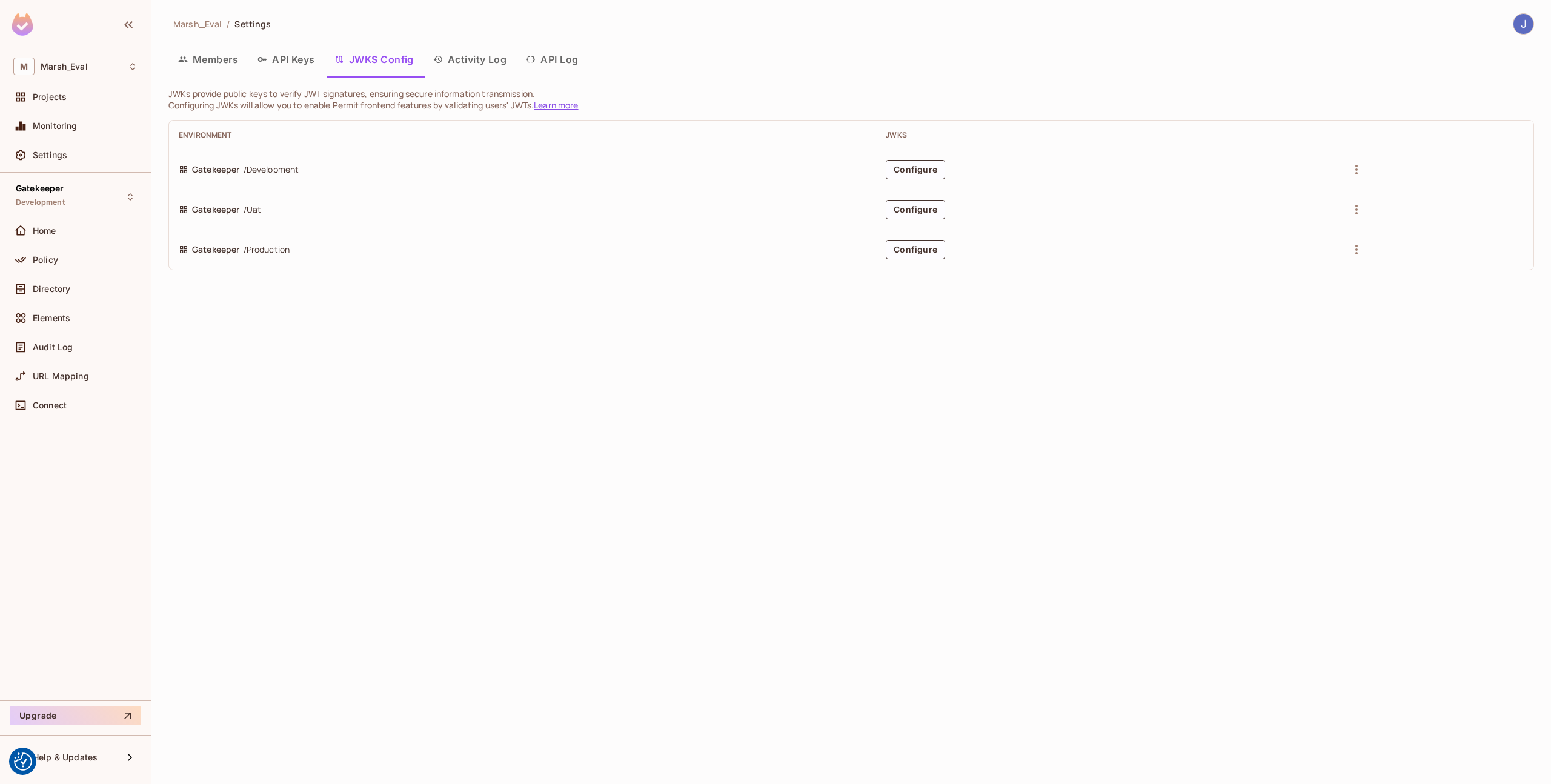
click at [447, 62] on button "Activity Log" at bounding box center [470, 59] width 93 height 31
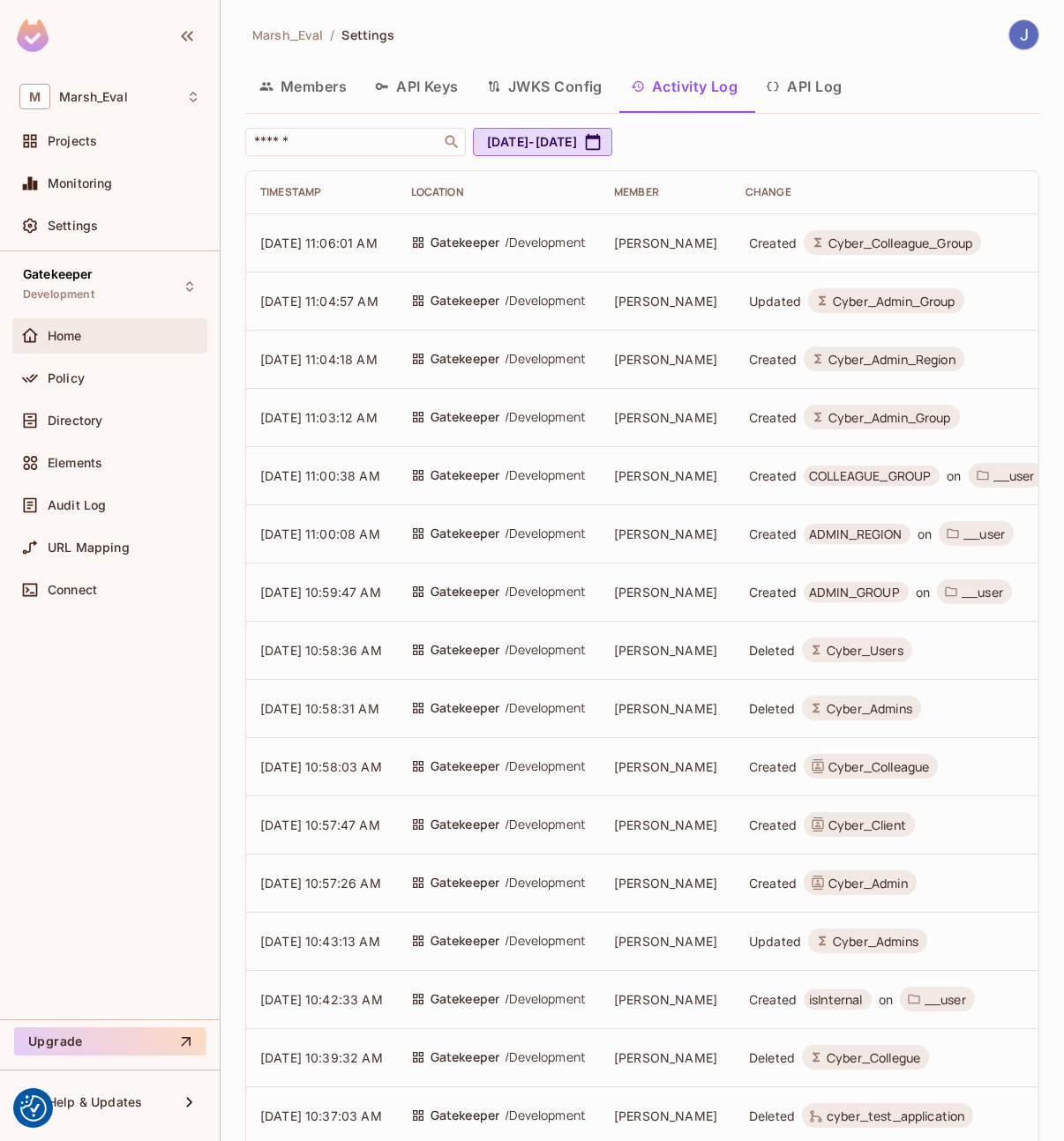
click at [63, 336] on span "Home" at bounding box center [64, 335] width 35 height 14
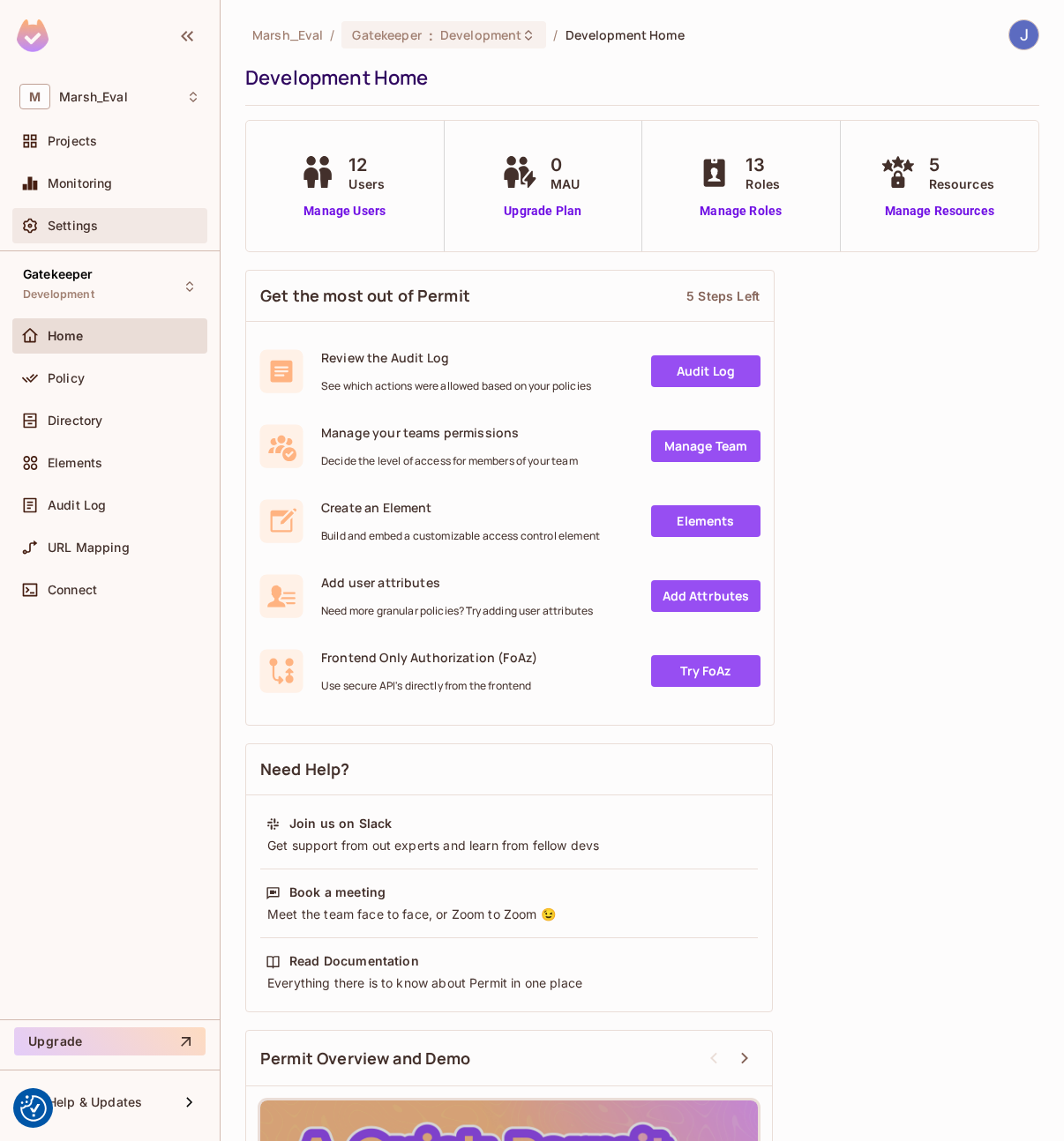
click at [116, 237] on div "Settings" at bounding box center [109, 226] width 195 height 36
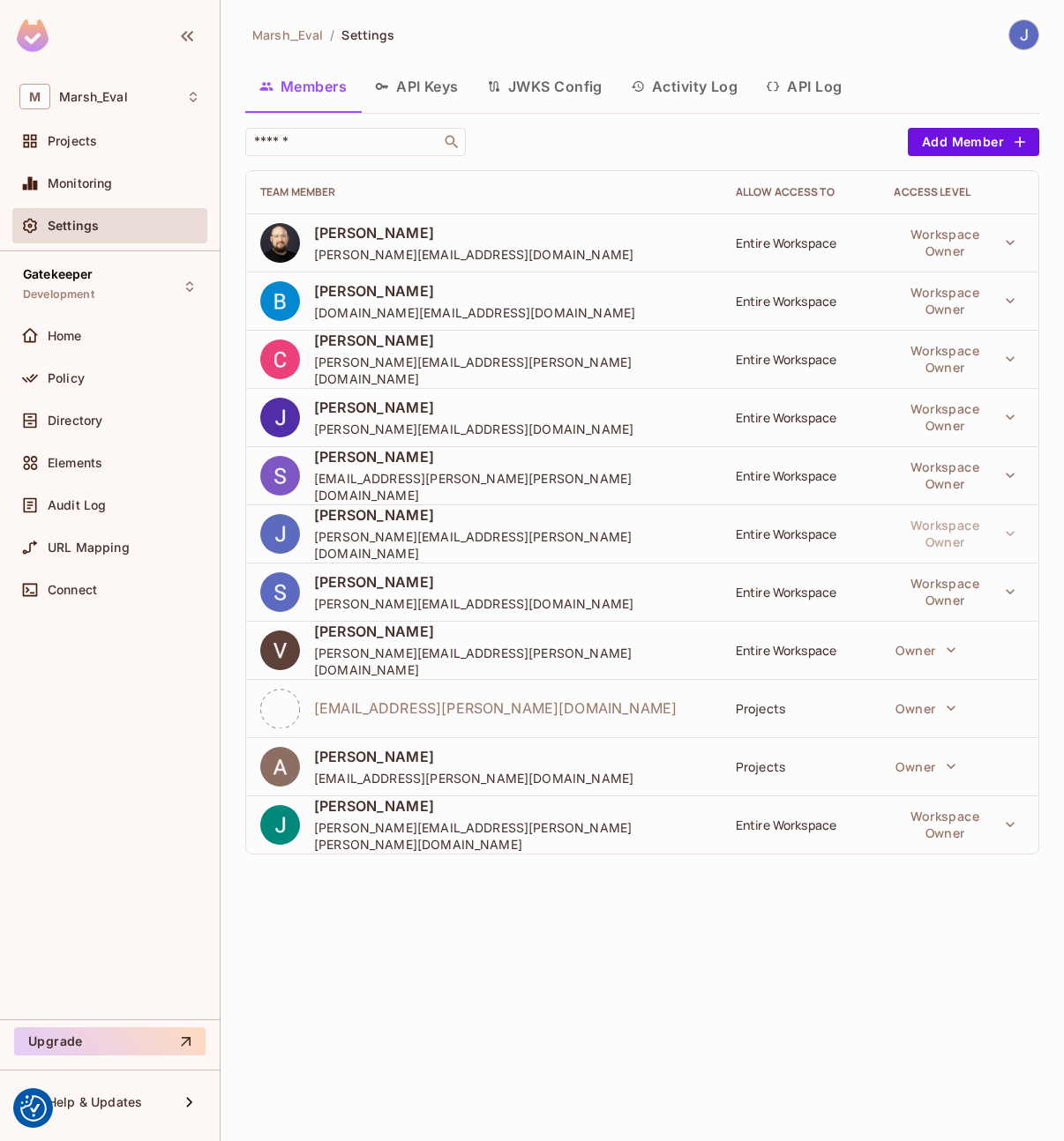
click at [404, 74] on button "API Keys" at bounding box center [417, 86] width 112 height 45
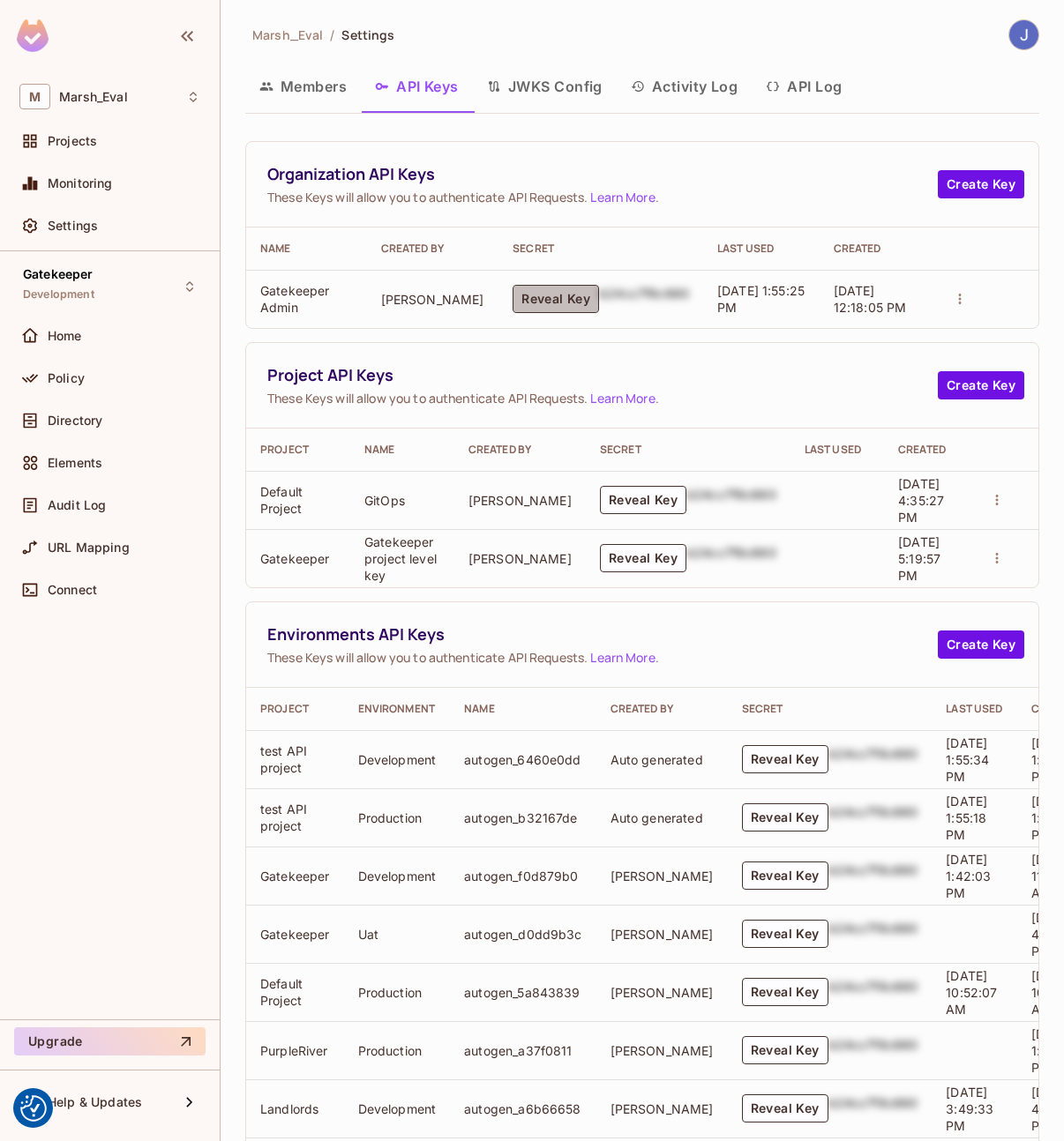
click at [557, 301] on button "Reveal Key" at bounding box center [555, 299] width 86 height 29
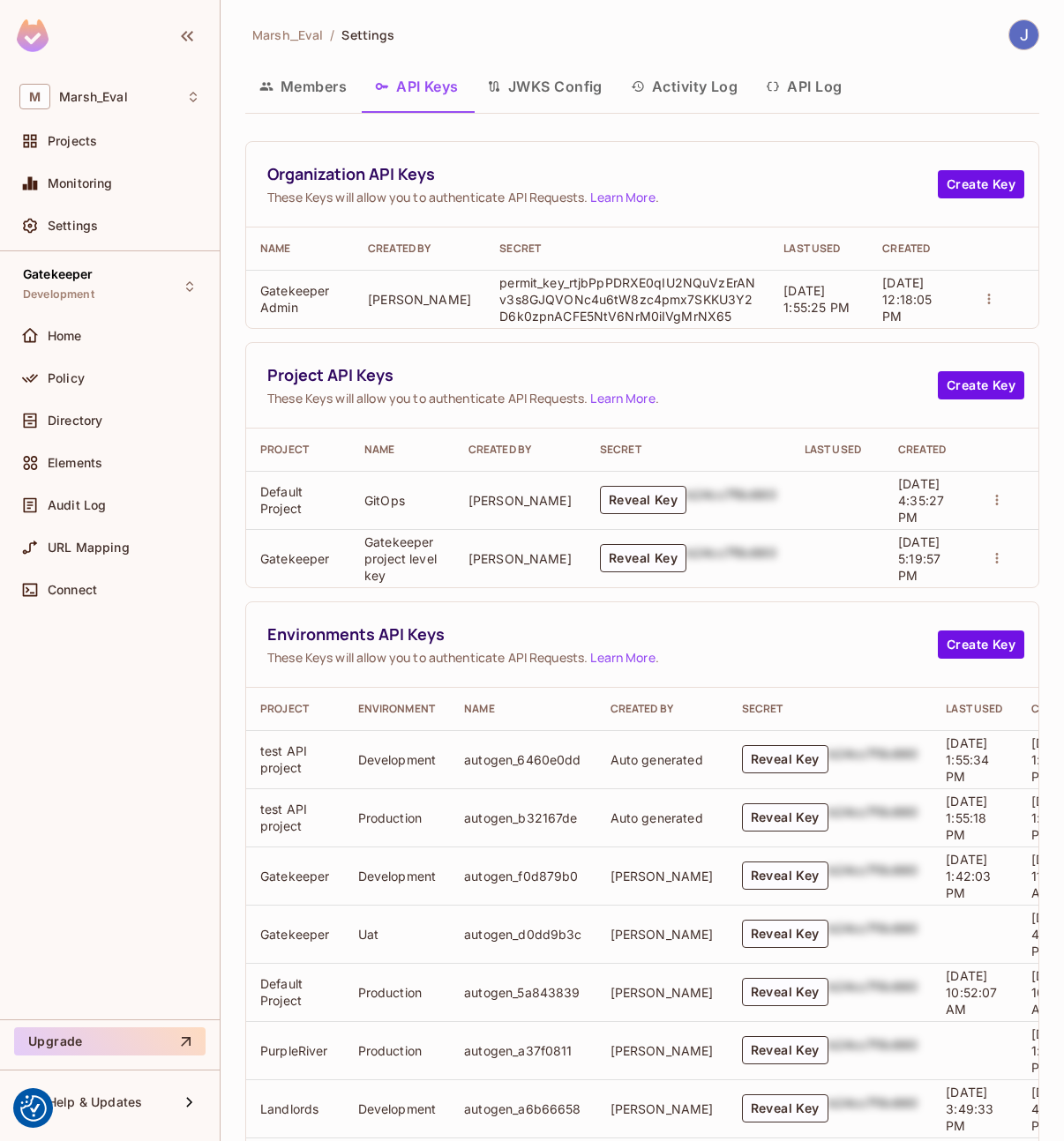
click at [568, 302] on p "permit_key_rtjbPpPDRXE0qIU2NQuVzErANv3s8GJQVONc4u6tW8zc4pmx7SKKU3Y2D6k0zpnACFE5…" at bounding box center [627, 299] width 255 height 50
copy p "permit_key_rtjbPpPDRXE0qIU2NQuVzErANv3s8GJQVONc4u6tW8zc4pmx7SKKU3Y2D6k0zpnACFE5…"
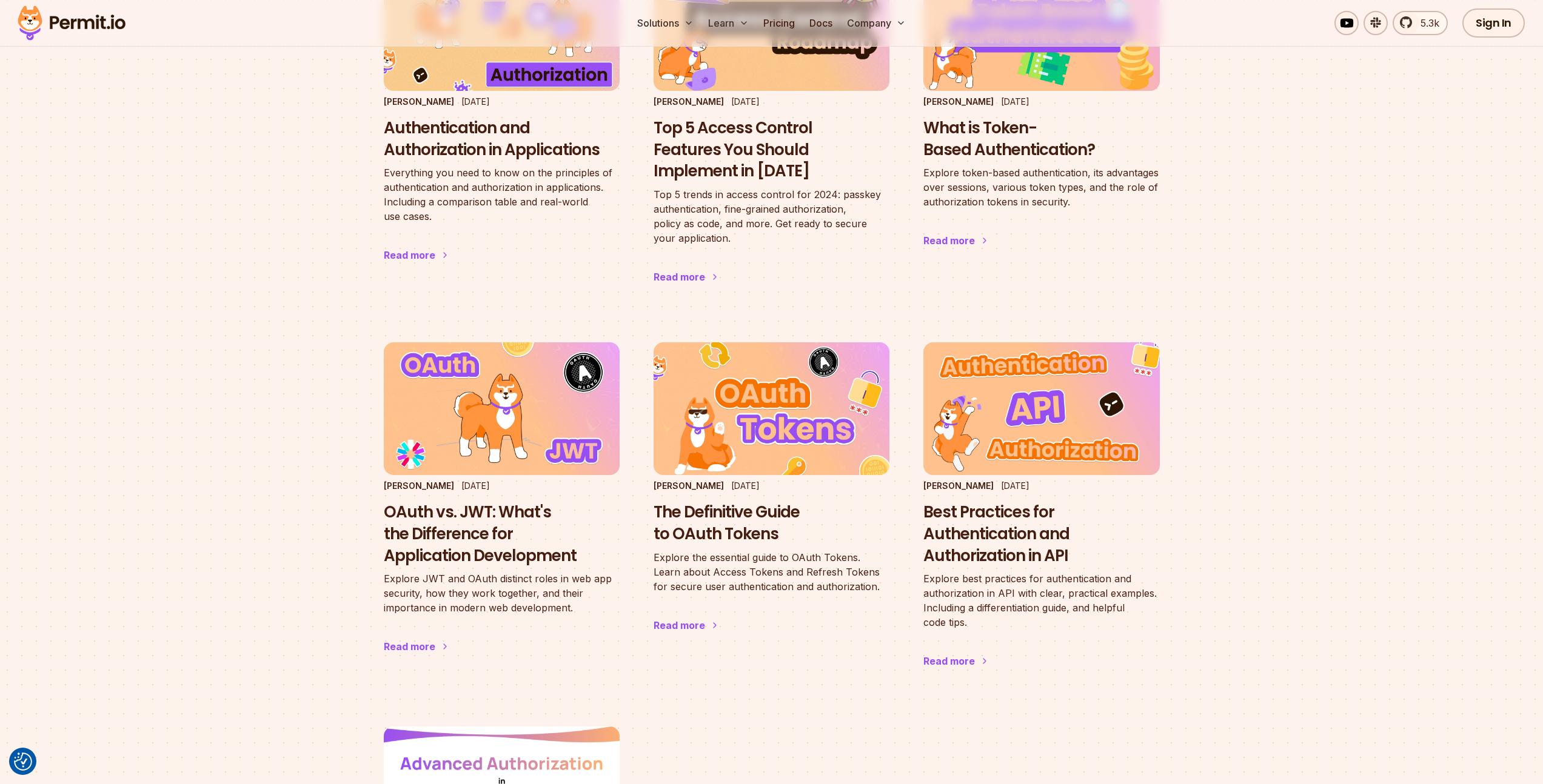
scroll to position [233, 0]
